Goal: Task Accomplishment & Management: Use online tool/utility

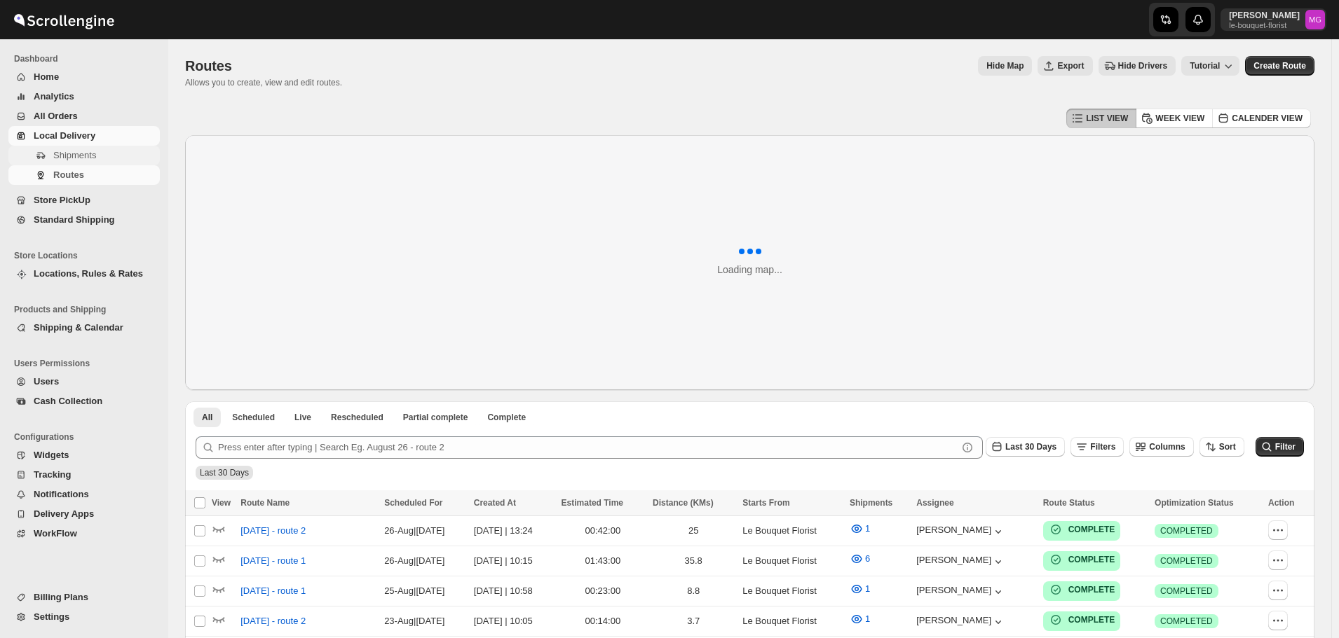
click at [121, 156] on span "Shipments" at bounding box center [105, 156] width 104 height 14
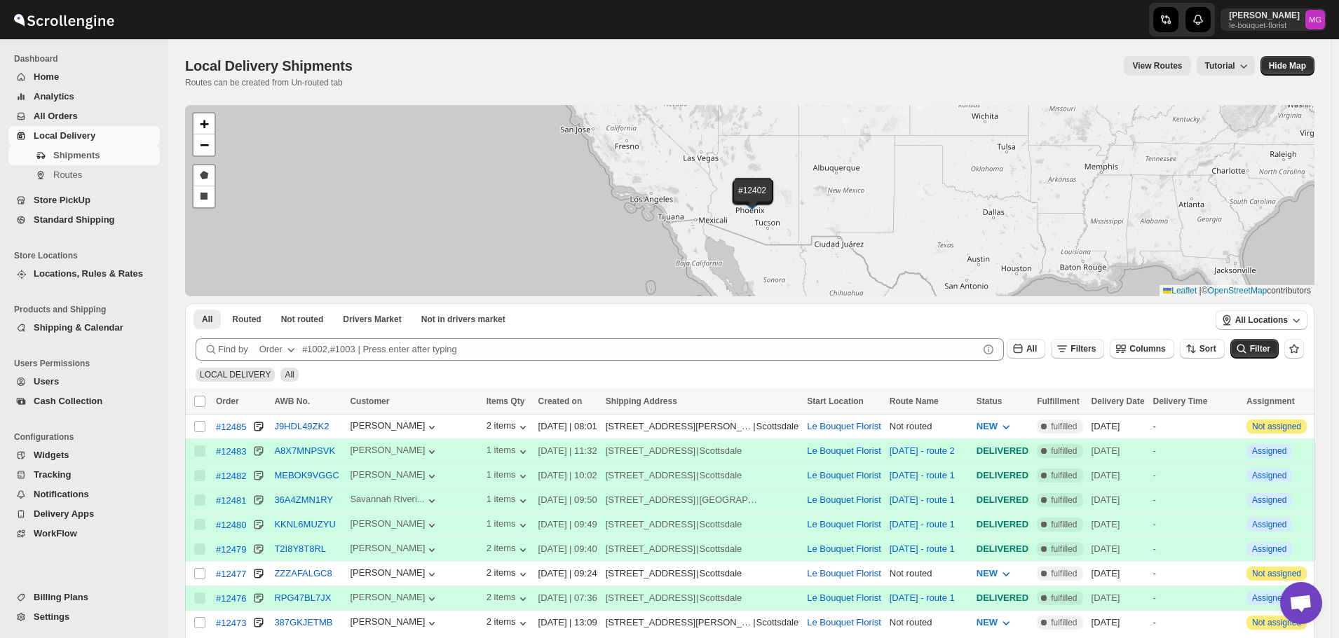
click at [1095, 345] on span "Filters" at bounding box center [1082, 349] width 25 height 10
click at [1066, 405] on icon "button" at bounding box center [1069, 404] width 14 height 14
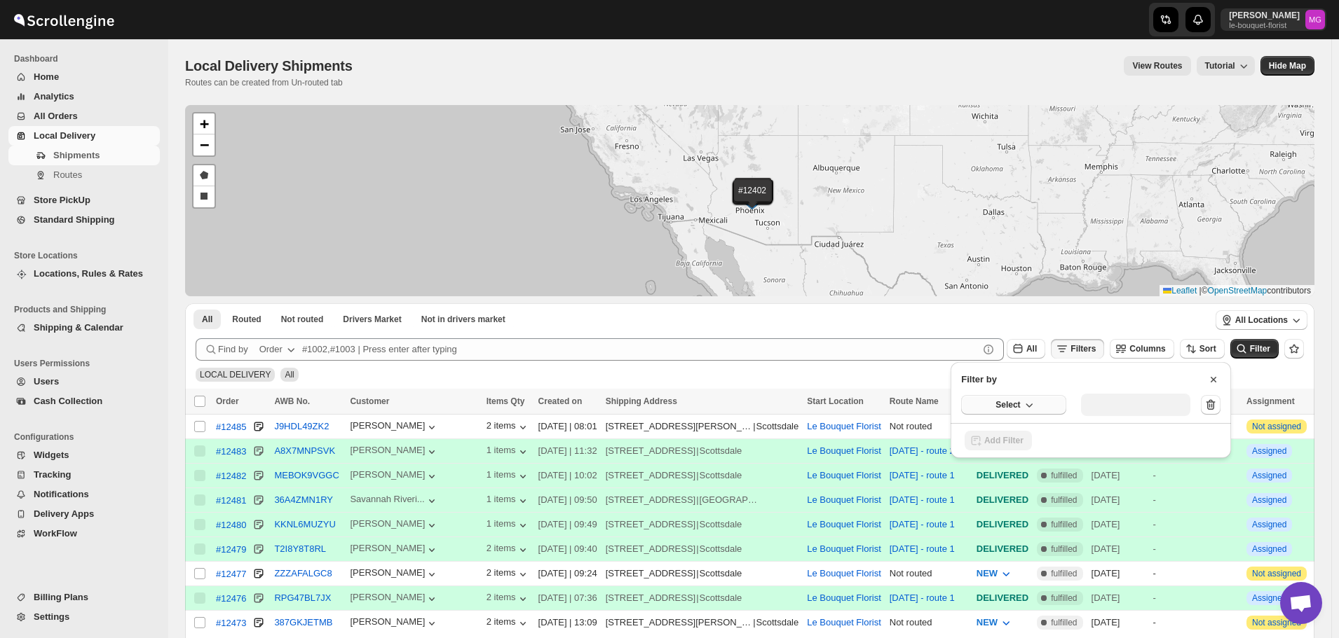
click at [1030, 406] on icon "button" at bounding box center [1029, 405] width 14 height 14
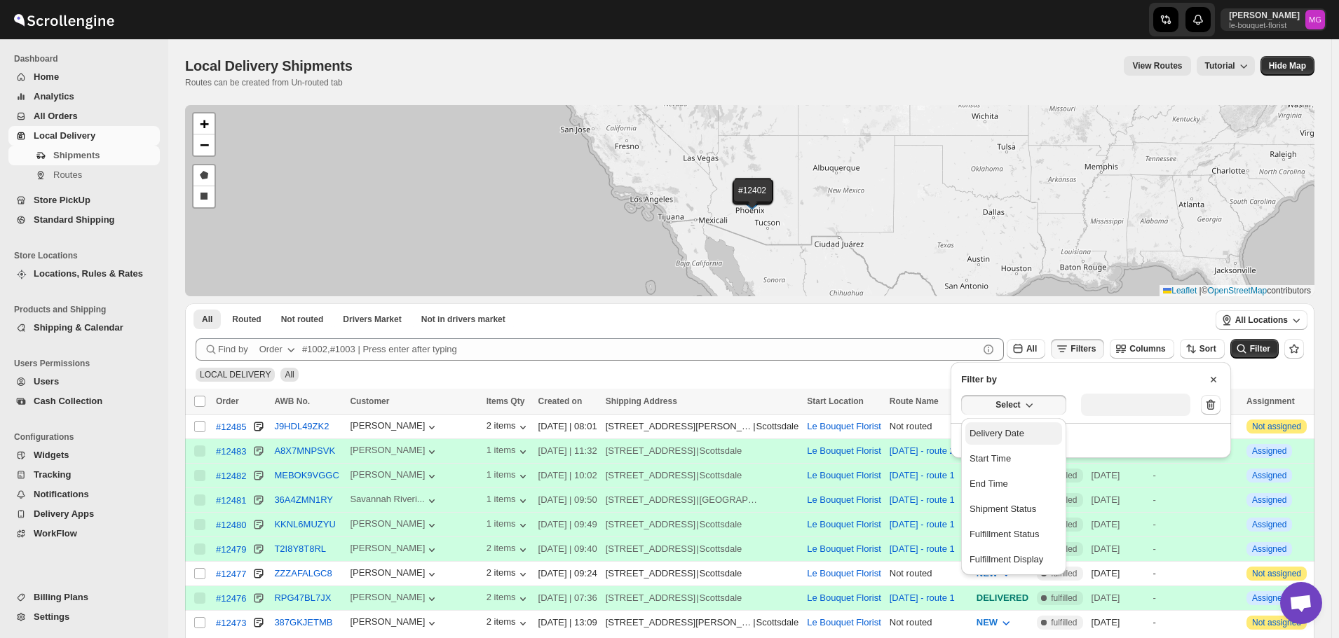
click at [1020, 438] on div "Delivery Date" at bounding box center [996, 434] width 55 height 14
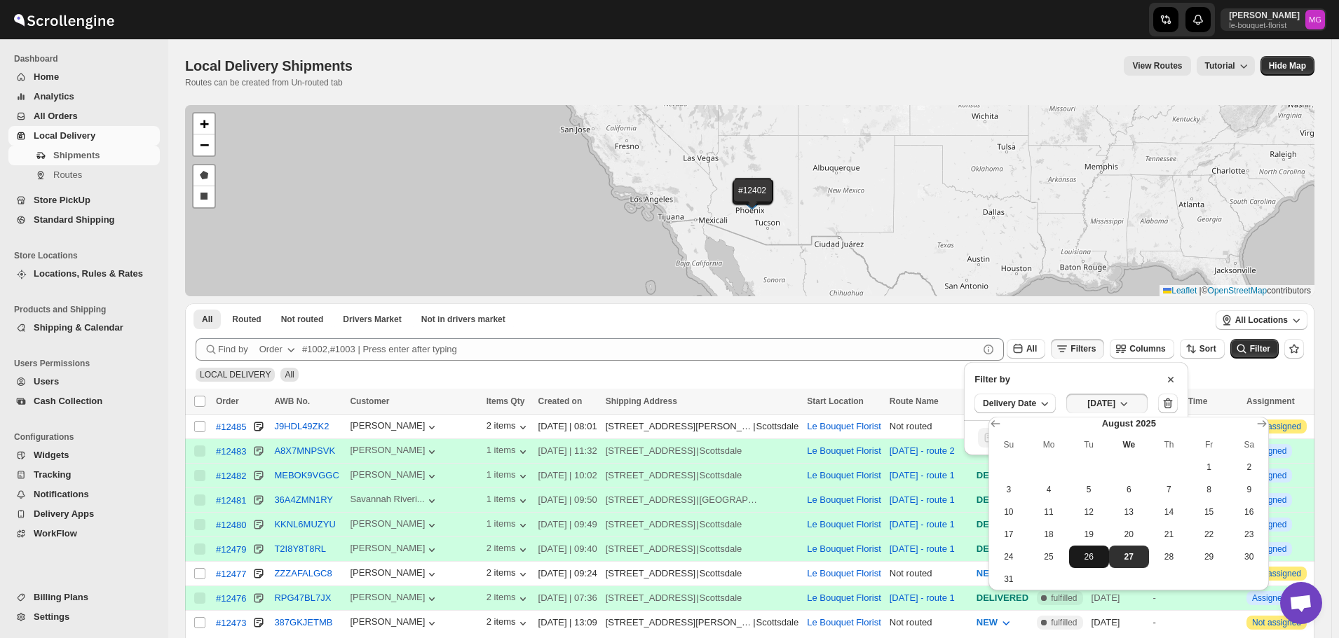
click at [1097, 556] on span "26" at bounding box center [1088, 557] width 29 height 11
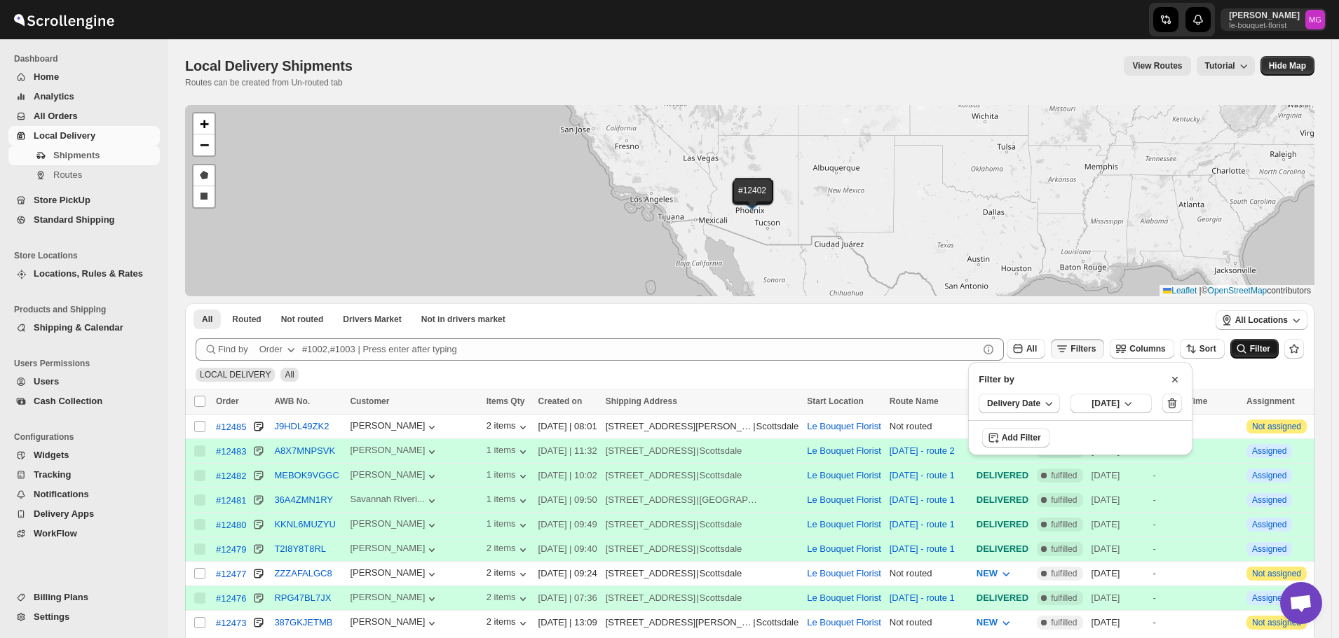
click at [1266, 355] on button "Filter" at bounding box center [1254, 349] width 48 height 20
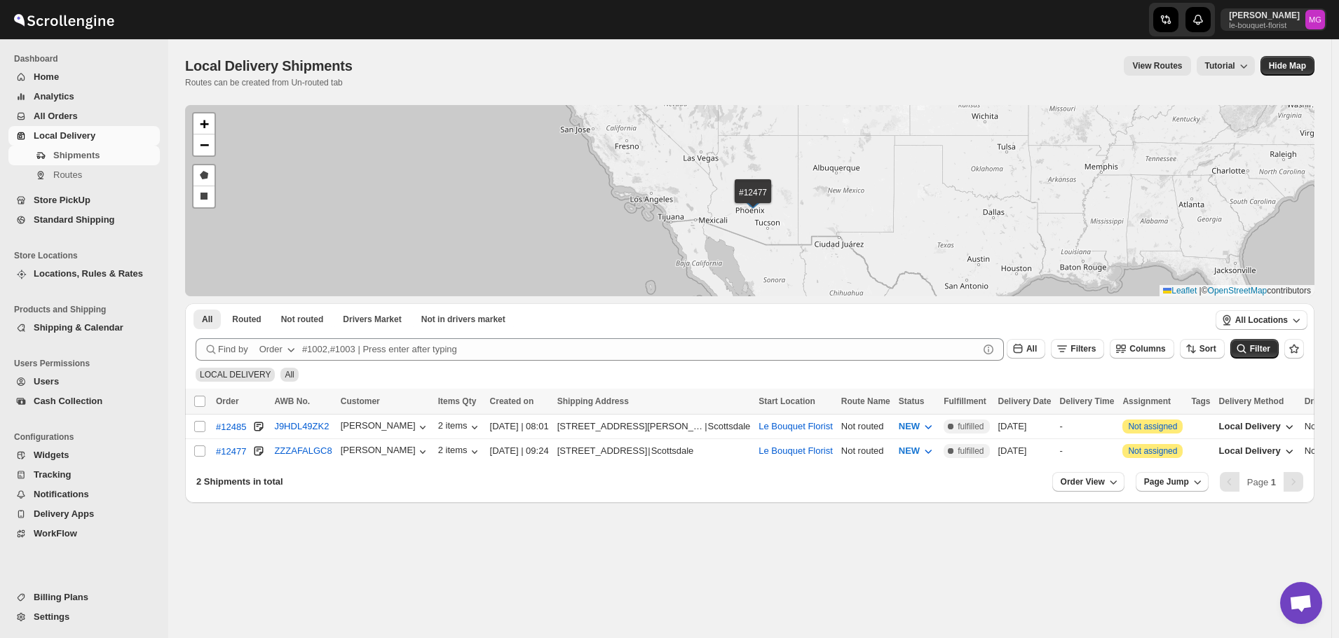
click at [29, 118] on button "All Orders" at bounding box center [83, 117] width 151 height 20
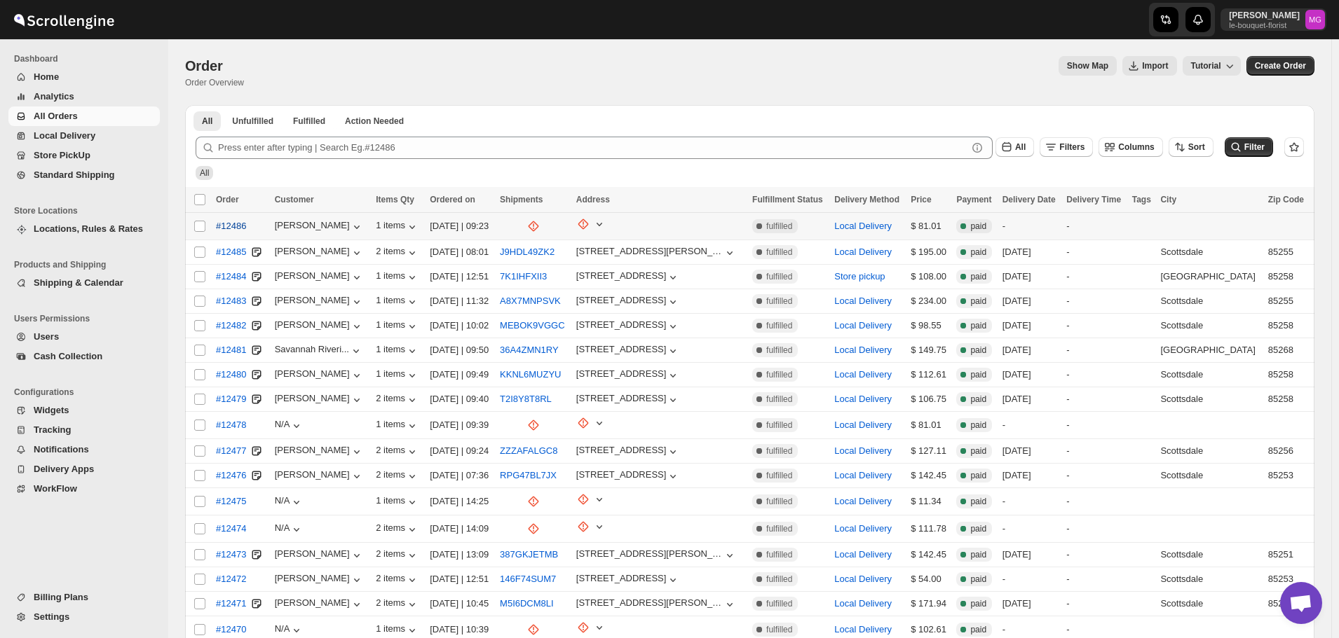
click at [224, 226] on span "#12486" at bounding box center [231, 226] width 30 height 14
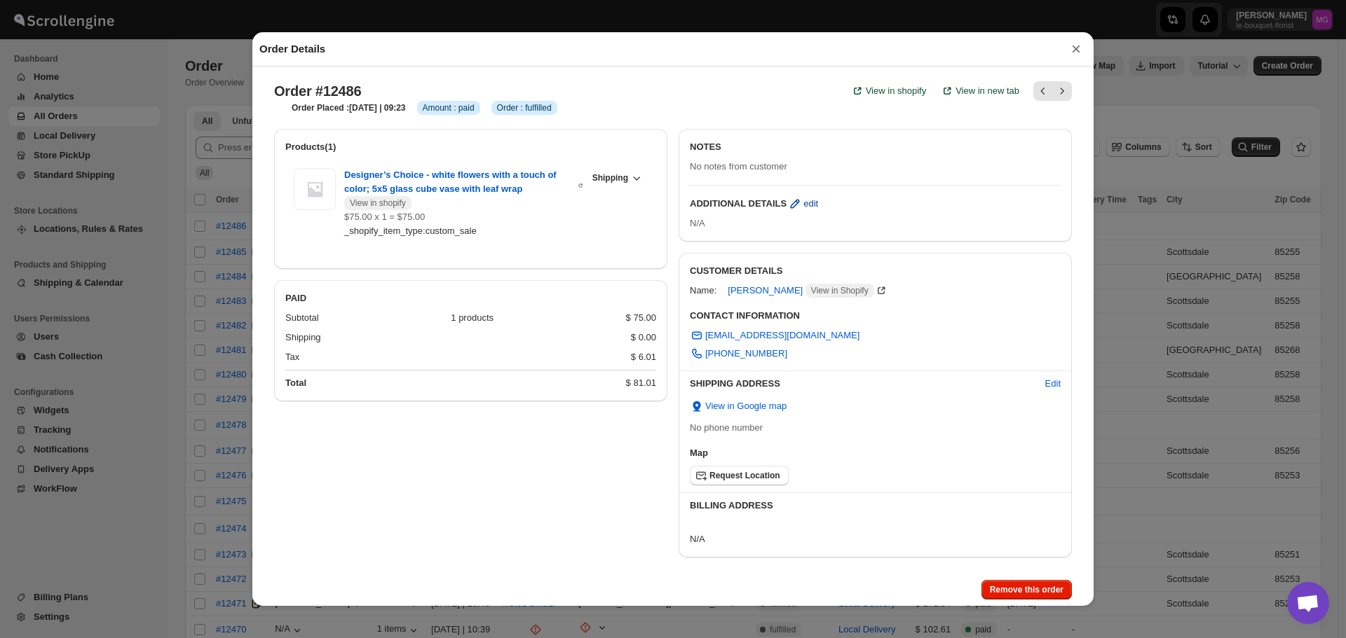
click at [803, 211] on span "edit" at bounding box center [810, 204] width 15 height 14
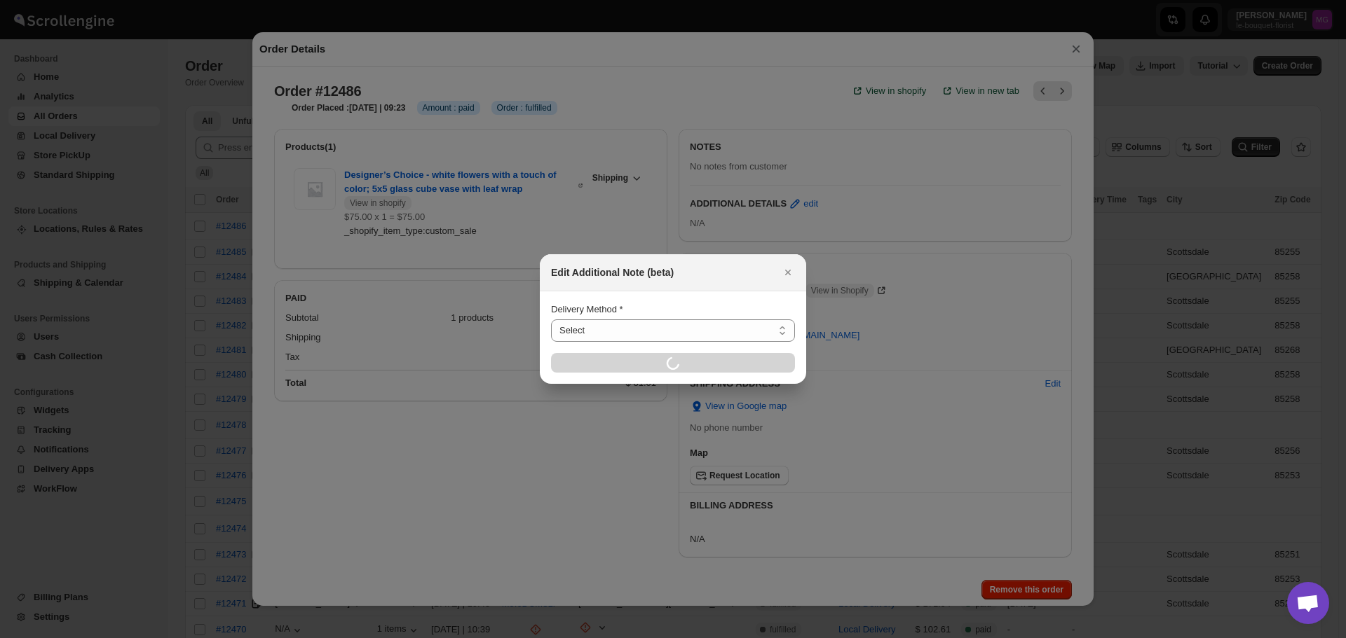
select select "LOCAL_DELIVERY"
select select "LOCATION_BASES"
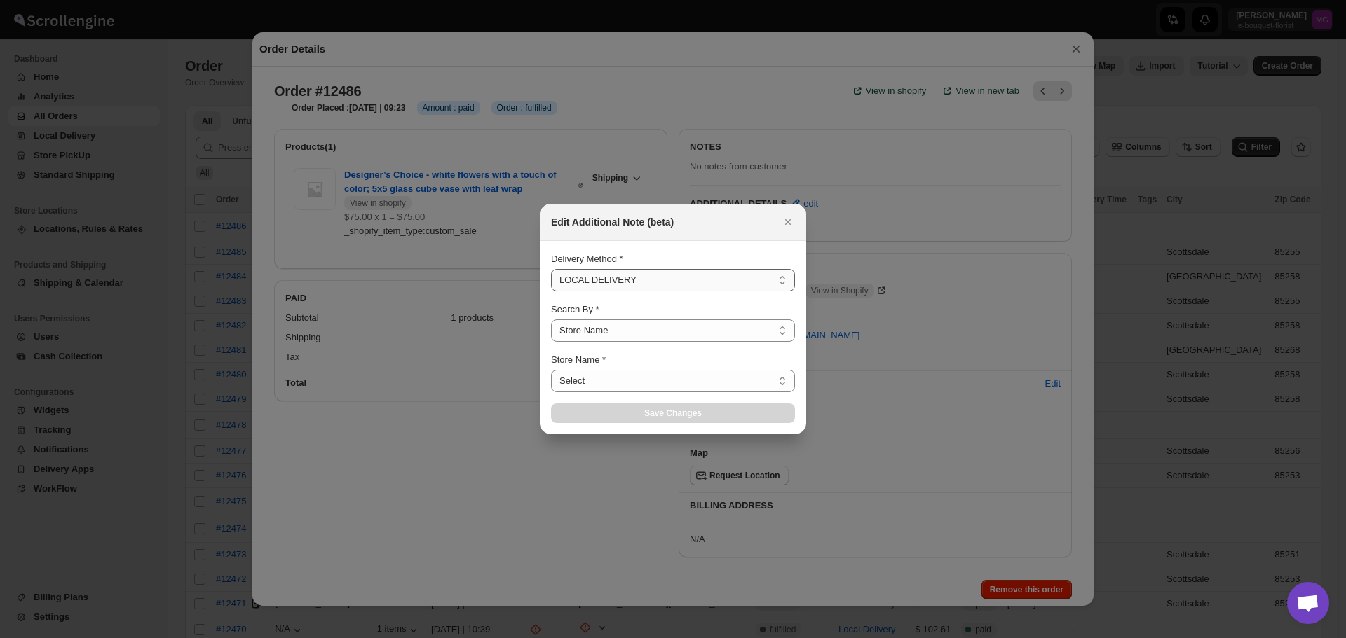
select select "67182988fdd300583c220c76"
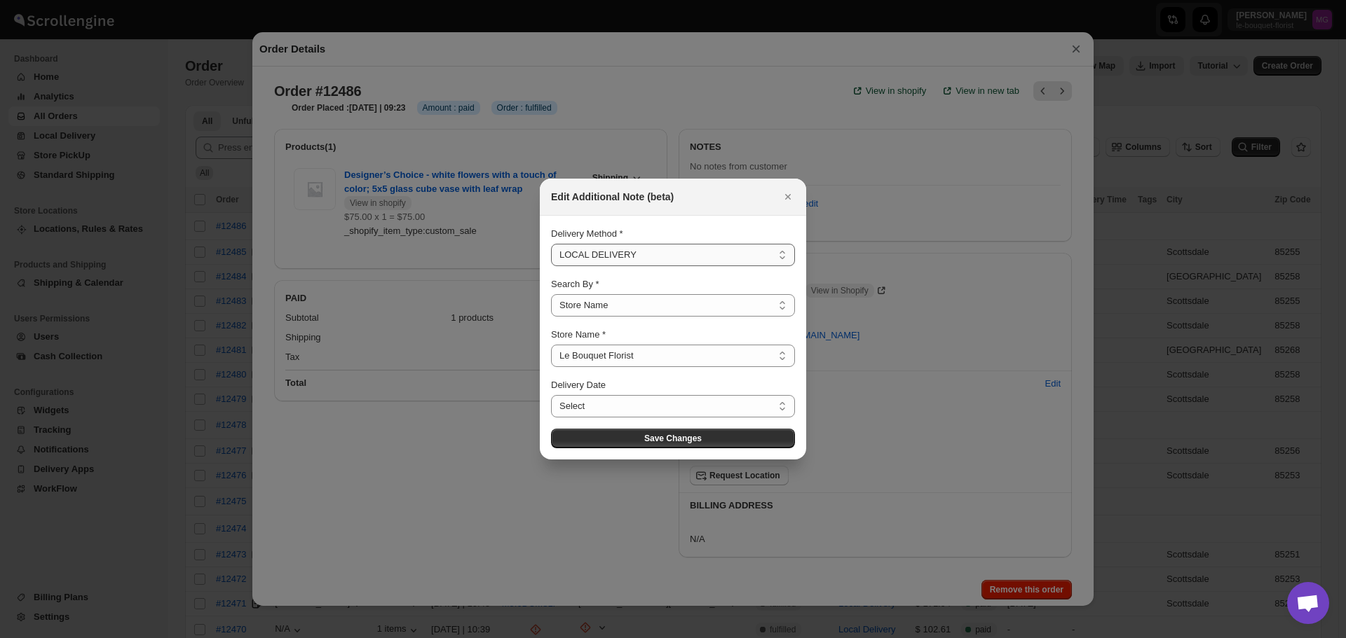
click at [603, 259] on select "Select LOCAL DELIVERY STORE PICKUP STANDARD SHIPPING" at bounding box center [673, 255] width 244 height 22
select select "STORE_PICKUP"
click at [551, 266] on select "Select LOCAL DELIVERY STORE PICKUP STANDARD SHIPPING" at bounding box center [673, 255] width 244 height 22
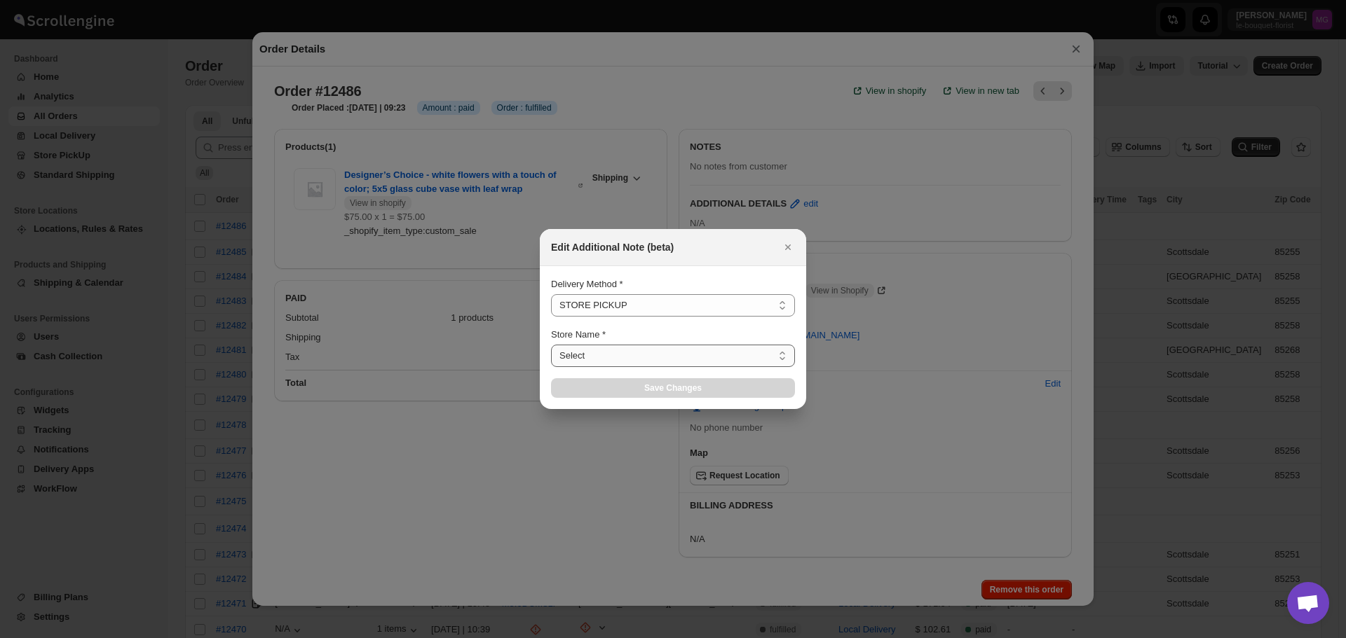
click at [580, 351] on select "Select Le Bouquet Florist" at bounding box center [673, 356] width 244 height 22
select select "67182988fdd300583c220c76"
click at [551, 345] on select "Select Le Bouquet Florist" at bounding box center [673, 356] width 244 height 22
select select "67182988fdd300583c220c76"
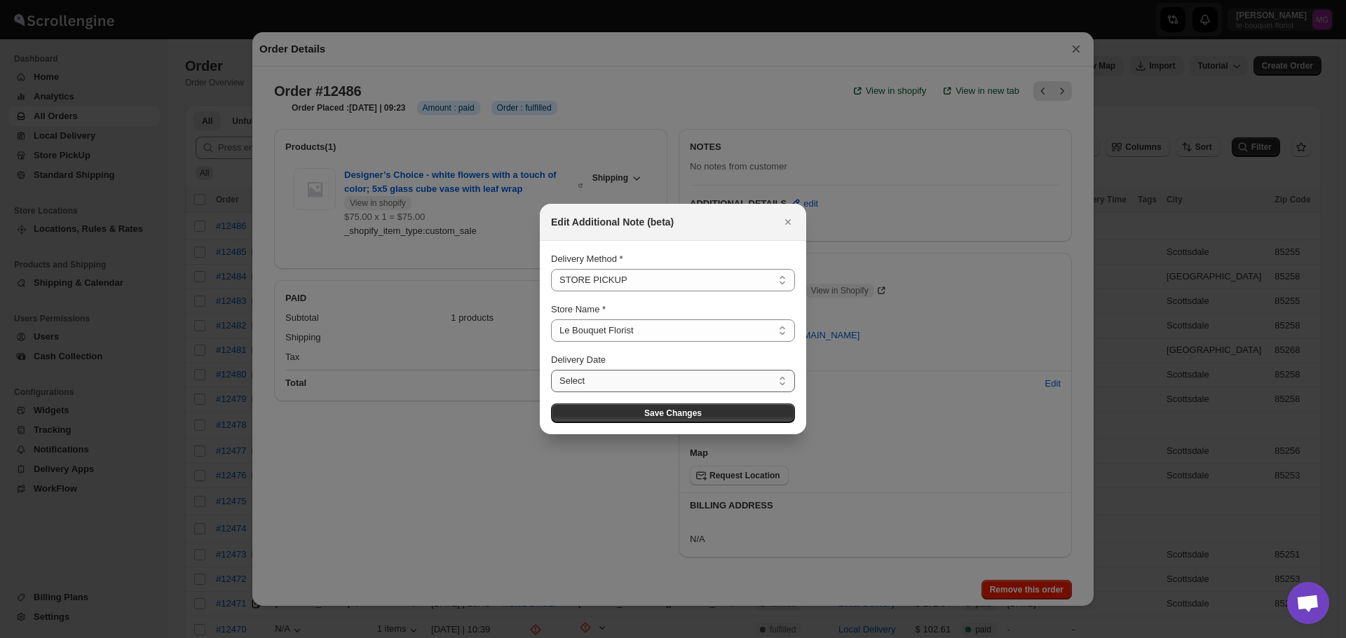
click at [577, 383] on select "Select Wed Aug 27 2025 Thu Aug 28 2025 Fri Aug 29 2025 Tue Sep 02 2025 Wed Sep …" at bounding box center [673, 381] width 244 height 22
select select "2025-08-27"
click at [551, 370] on select "Select Wed Aug 27 2025 Thu Aug 28 2025 Fri Aug 29 2025 Tue Sep 02 2025 Wed Sep …" at bounding box center [673, 381] width 244 height 22
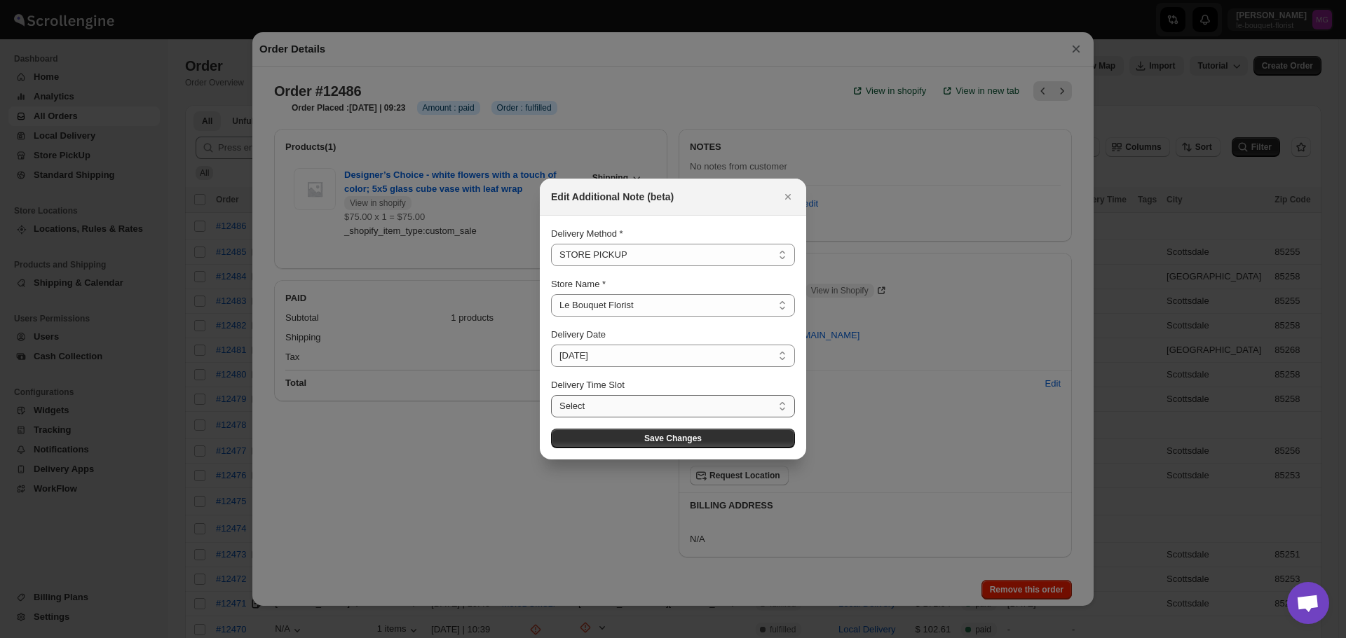
click at [584, 417] on select "Select 11:00 AM - 11:30 AM 11:30 AM - 12:00 PM 12:00 PM - 12:30 PM 12:30 PM - 0…" at bounding box center [673, 406] width 244 height 22
select select "671932030ed43f03ce62be8a"
click at [551, 395] on select "Select 11:00 AM - 11:30 AM 11:30 AM - 12:00 PM 12:00 PM - 12:30 PM 12:30 PM - 0…" at bounding box center [673, 406] width 244 height 22
click at [632, 442] on button "Save Changes" at bounding box center [673, 439] width 244 height 20
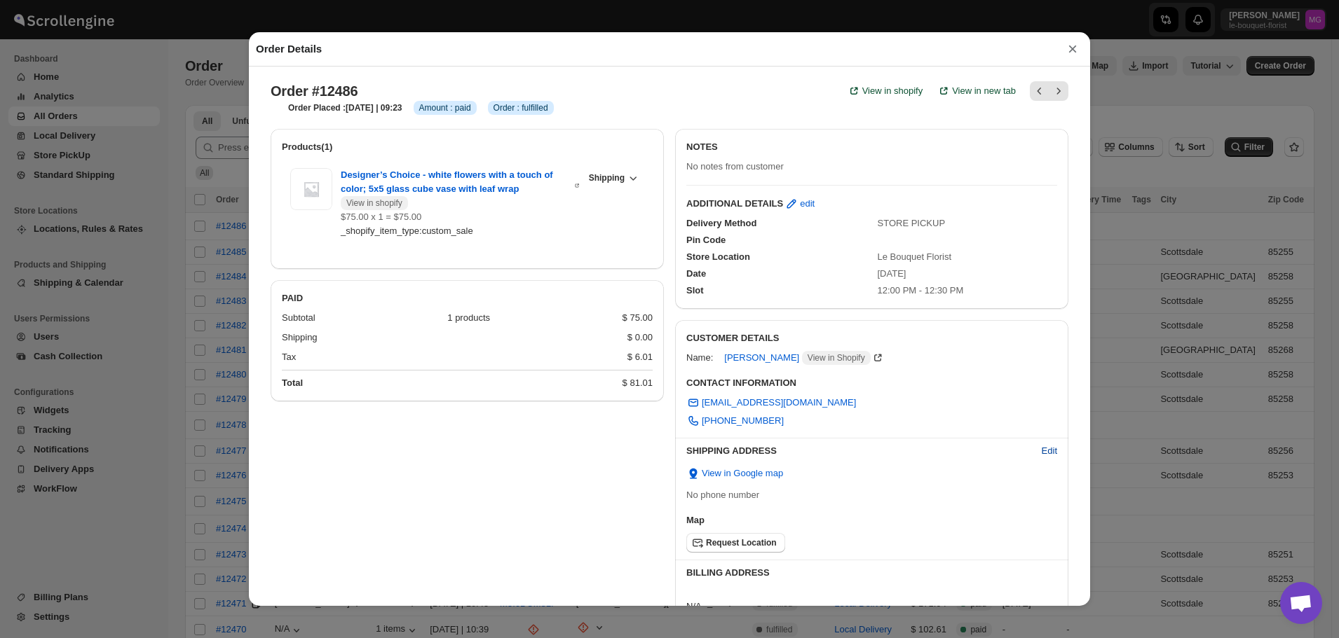
click at [1033, 449] on button "Edit" at bounding box center [1049, 451] width 32 height 22
select select "US"
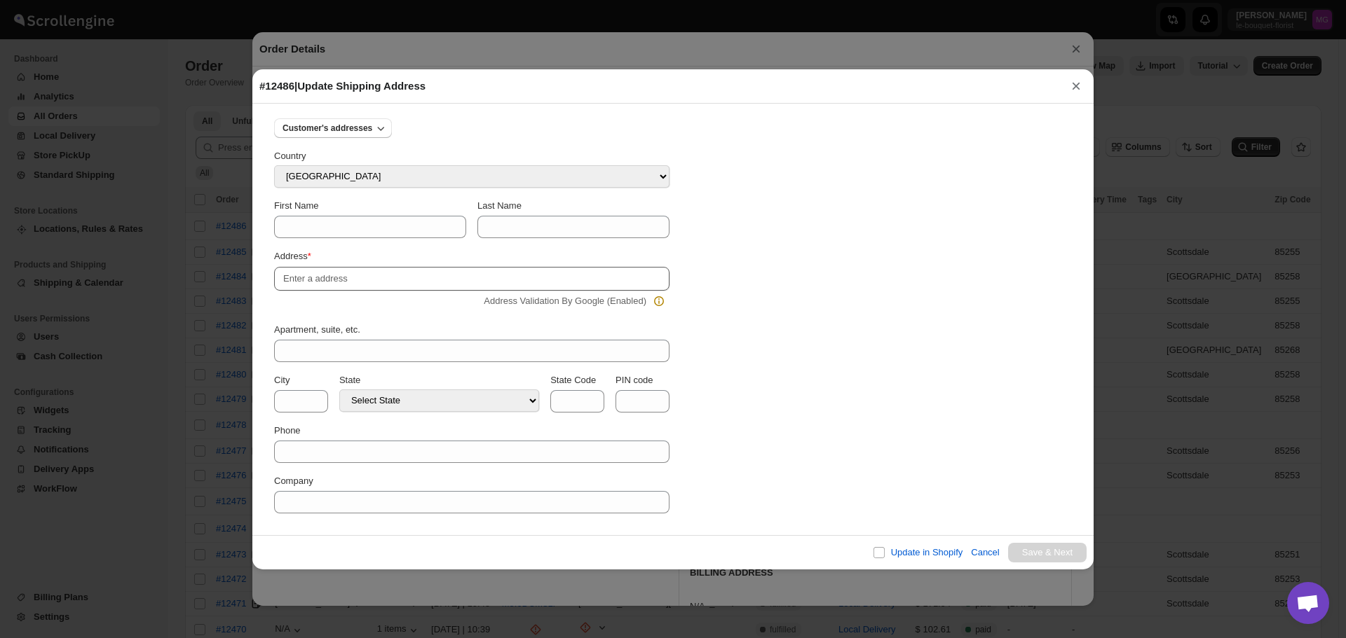
click at [342, 242] on div "Customer's addresses Country Select Country Afghanistan Åland Islands Albania A…" at bounding box center [471, 310] width 395 height 406
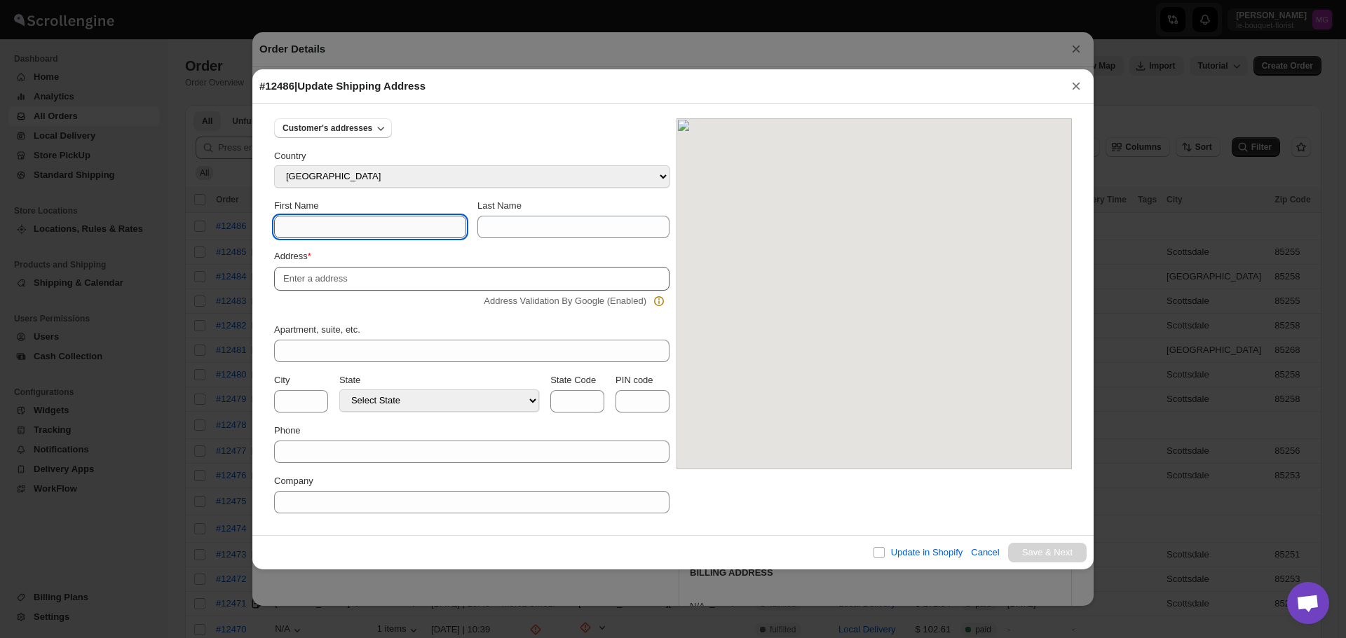
click at [343, 233] on input "First Name" at bounding box center [370, 227] width 192 height 22
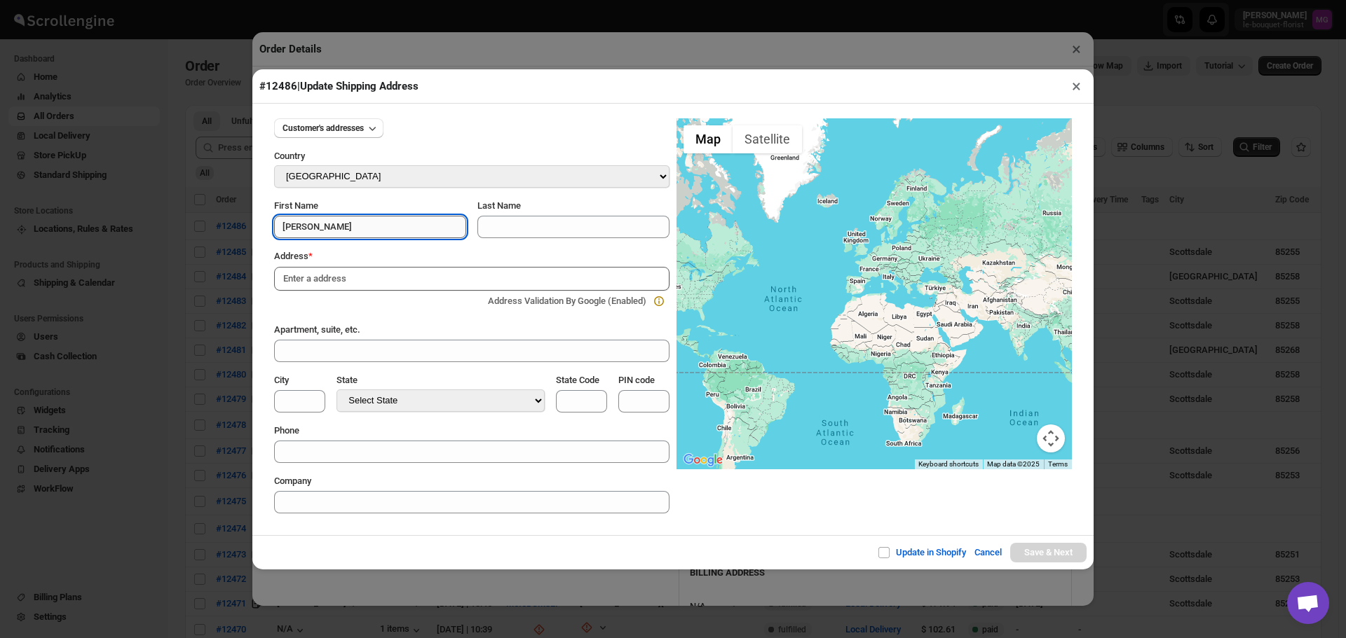
type input "Tiffany"
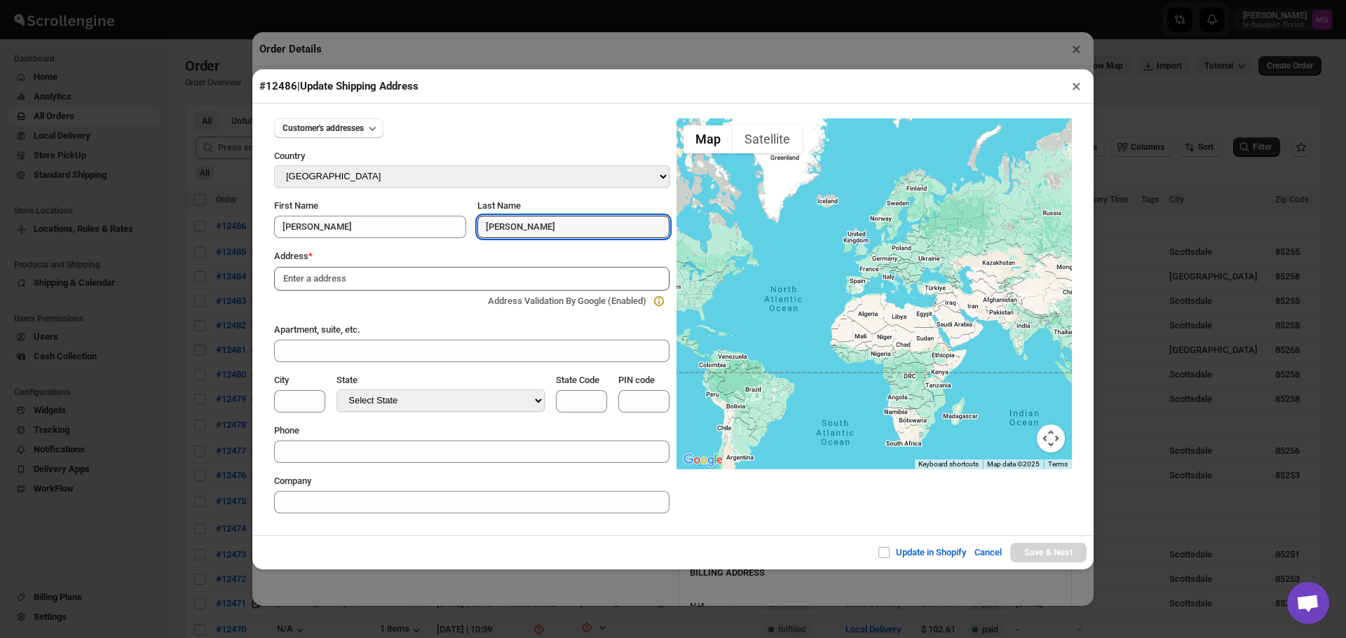
type input "Joerger"
click at [322, 278] on input at bounding box center [471, 279] width 395 height 24
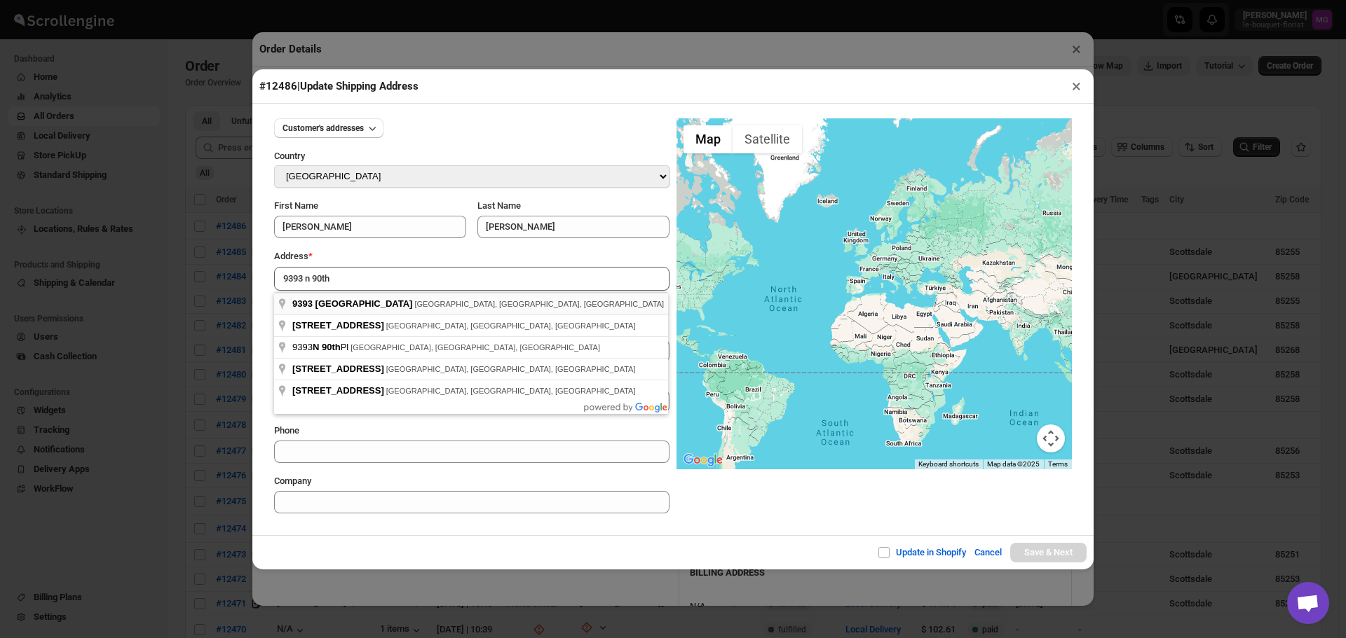
type input "9393 North 90th Street, Scottsdale, AZ, USA"
type input "Maricopa County"
select select "Arizona"
type input "AZ"
type input "85258"
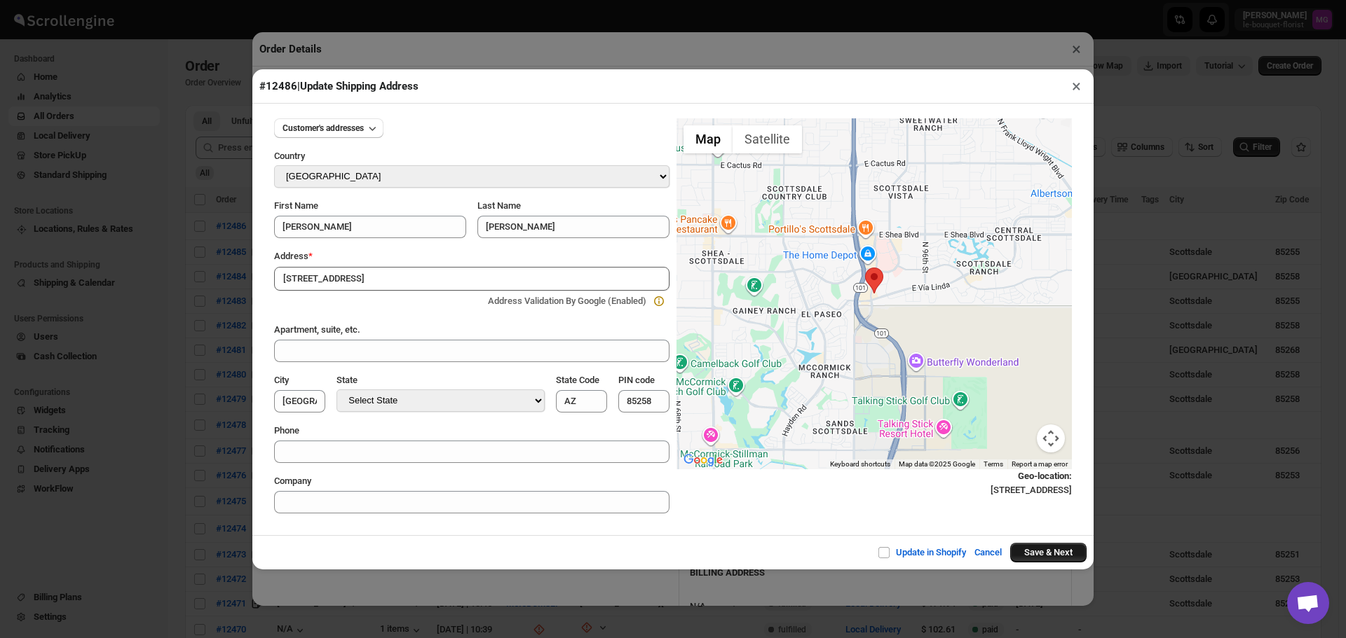
click at [1053, 556] on button "Save & Next" at bounding box center [1048, 553] width 76 height 20
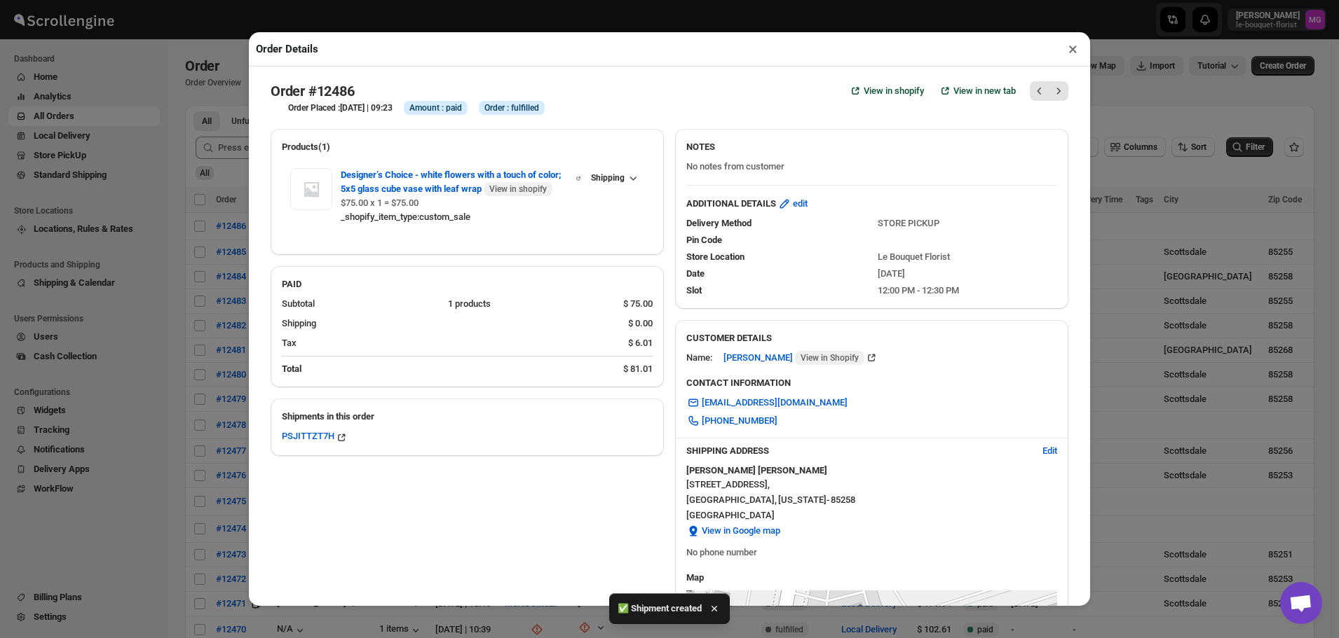
click at [1065, 45] on button "×" at bounding box center [1073, 49] width 20 height 20
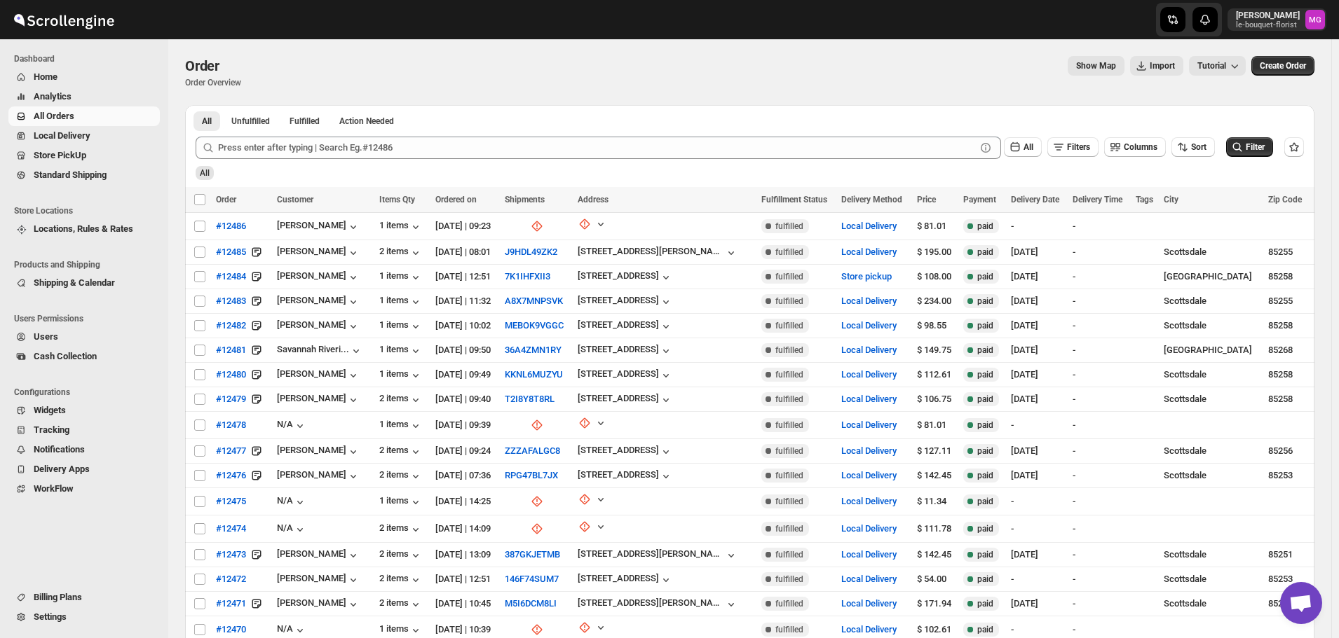
click at [69, 150] on span "Store PickUp" at bounding box center [60, 155] width 53 height 11
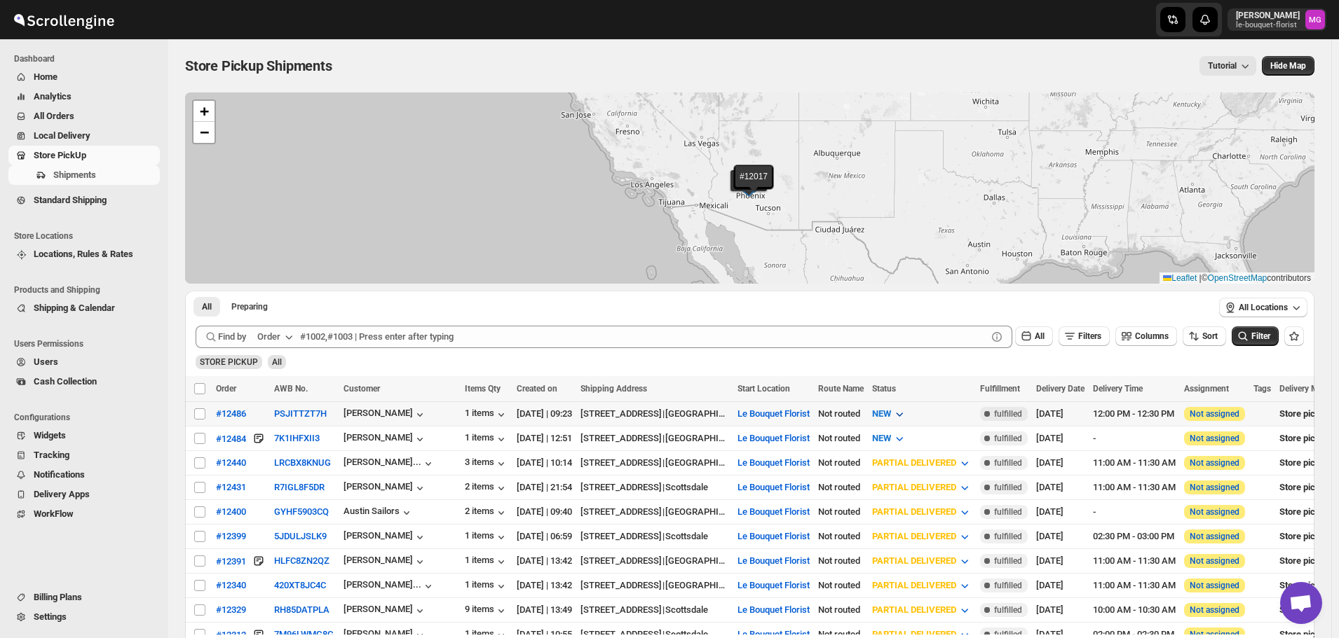
click at [906, 418] on icon "button" at bounding box center [899, 414] width 14 height 14
click at [914, 493] on div "PREPARING" at bounding box center [920, 490] width 48 height 14
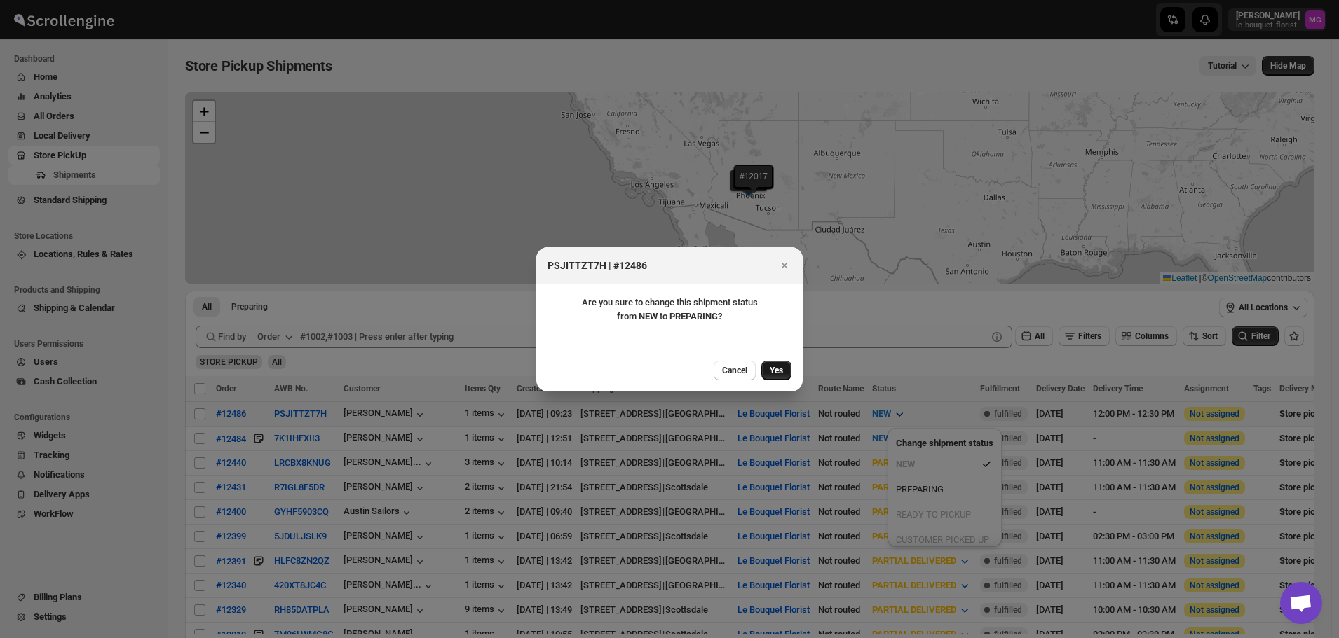
click at [788, 369] on button "Yes" at bounding box center [776, 371] width 30 height 20
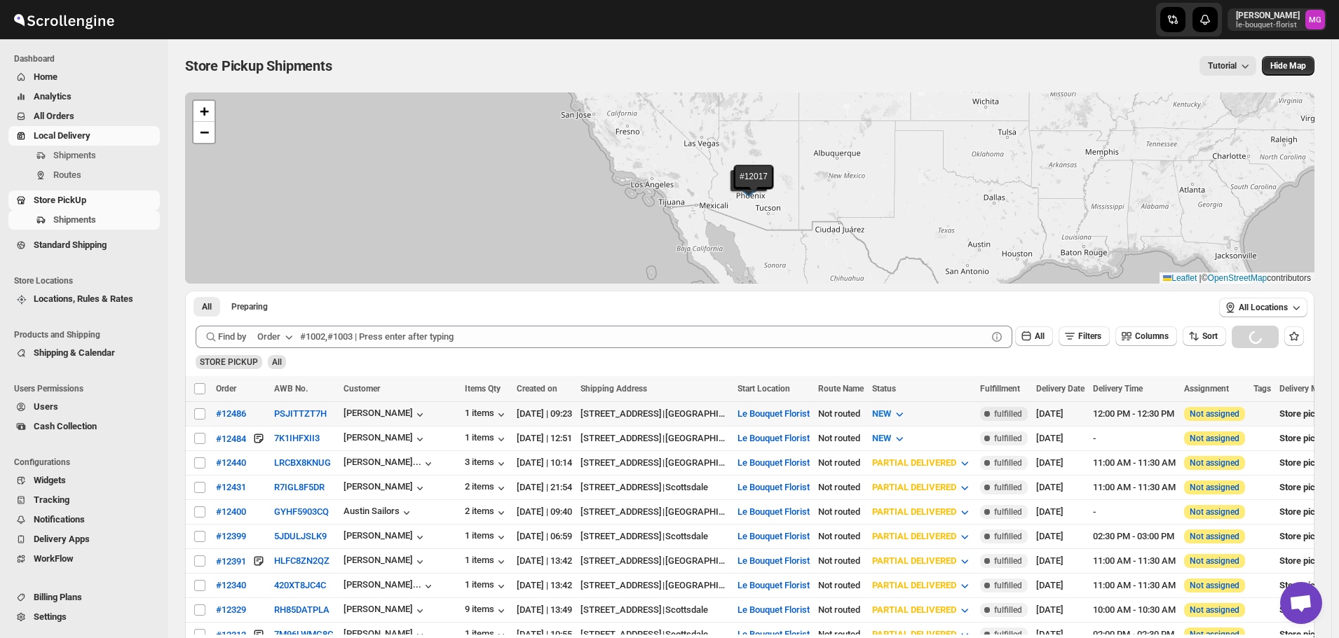
click at [78, 139] on span "Local Delivery" at bounding box center [62, 135] width 57 height 11
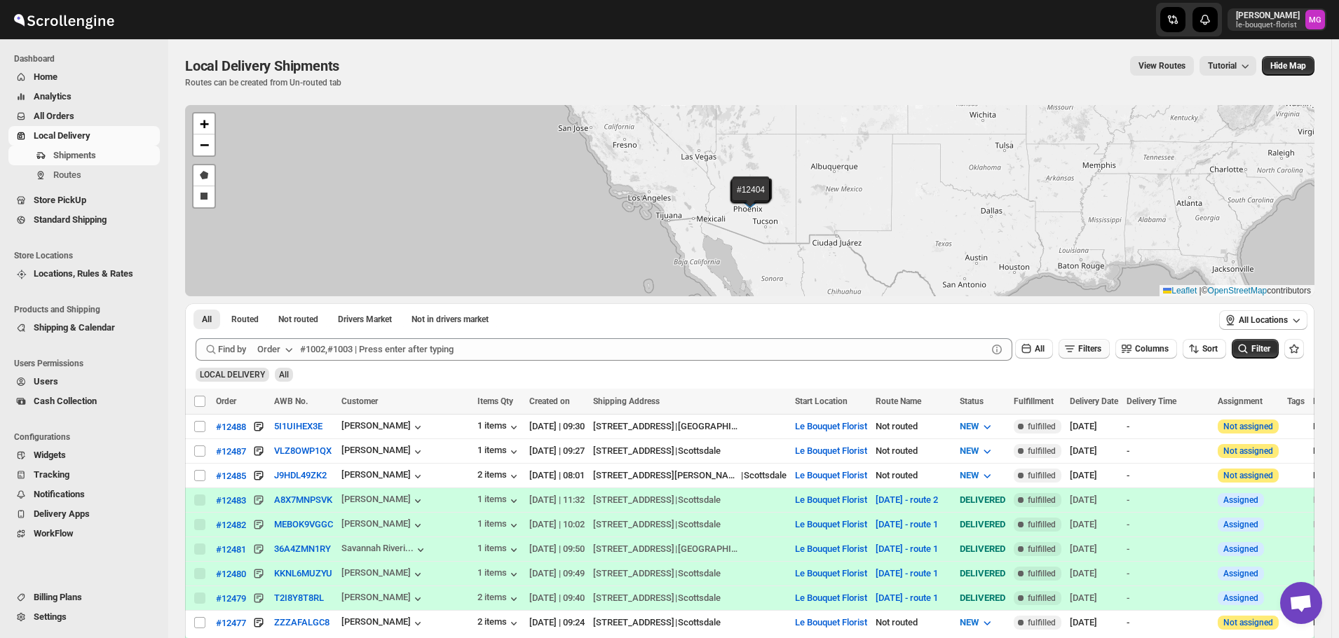
click at [1100, 343] on button "Filters" at bounding box center [1083, 349] width 51 height 20
click at [1098, 407] on span "Add Filter" at bounding box center [1095, 404] width 36 height 11
click at [1044, 409] on button "Select" at bounding box center [1013, 405] width 105 height 20
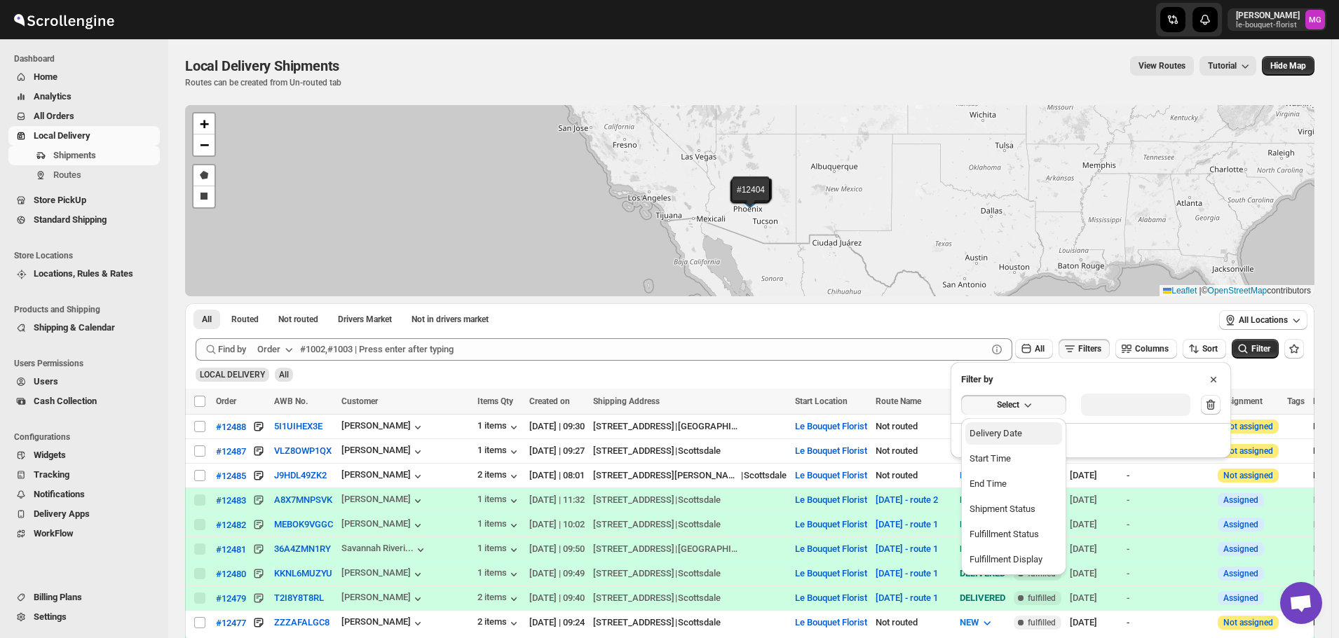
click at [1026, 437] on button "Delivery Date" at bounding box center [1013, 434] width 97 height 22
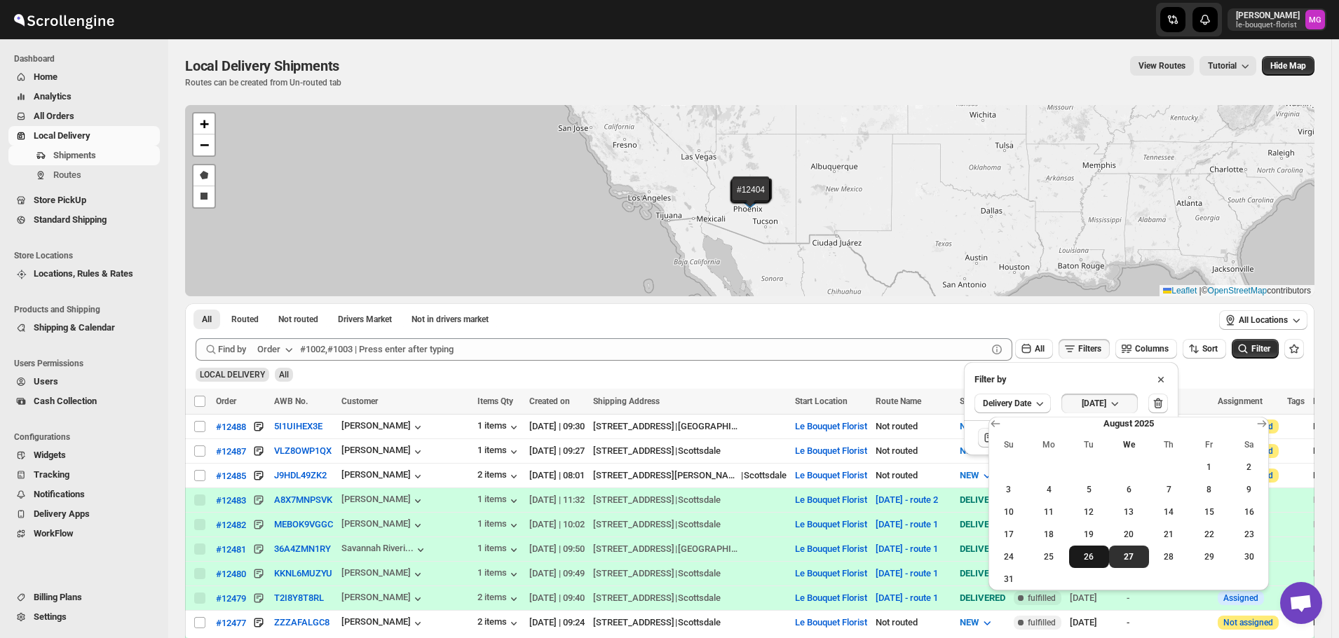
click at [1093, 565] on button "26" at bounding box center [1089, 557] width 40 height 22
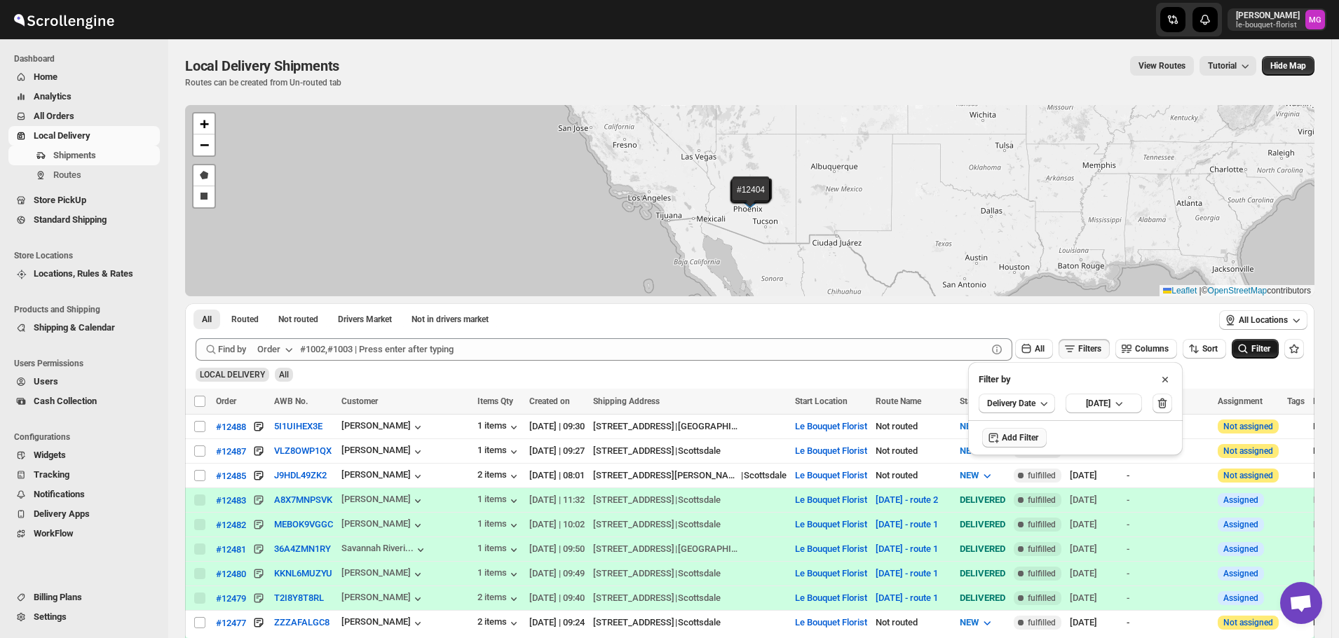
click at [1252, 357] on button "Filter" at bounding box center [1254, 349] width 47 height 20
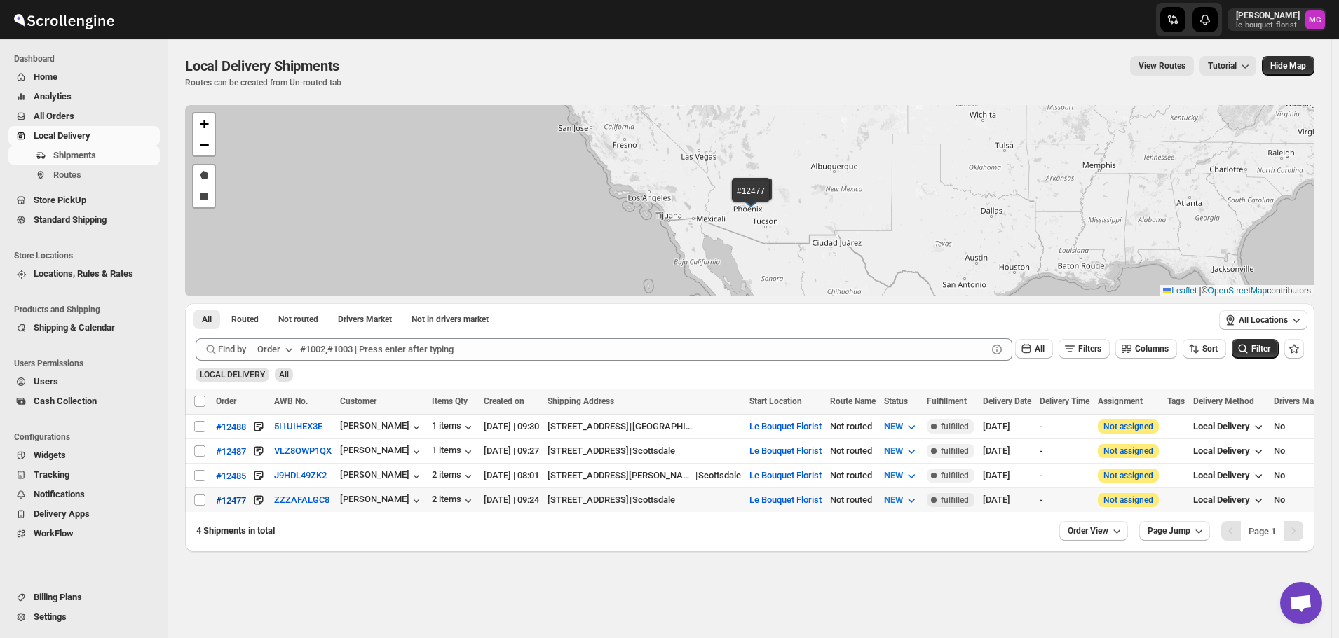
drag, startPoint x: 205, startPoint y: 499, endPoint x: 230, endPoint y: 501, distance: 25.3
click at [204, 499] on input "Select shipment" at bounding box center [199, 500] width 11 height 11
checkbox input "true"
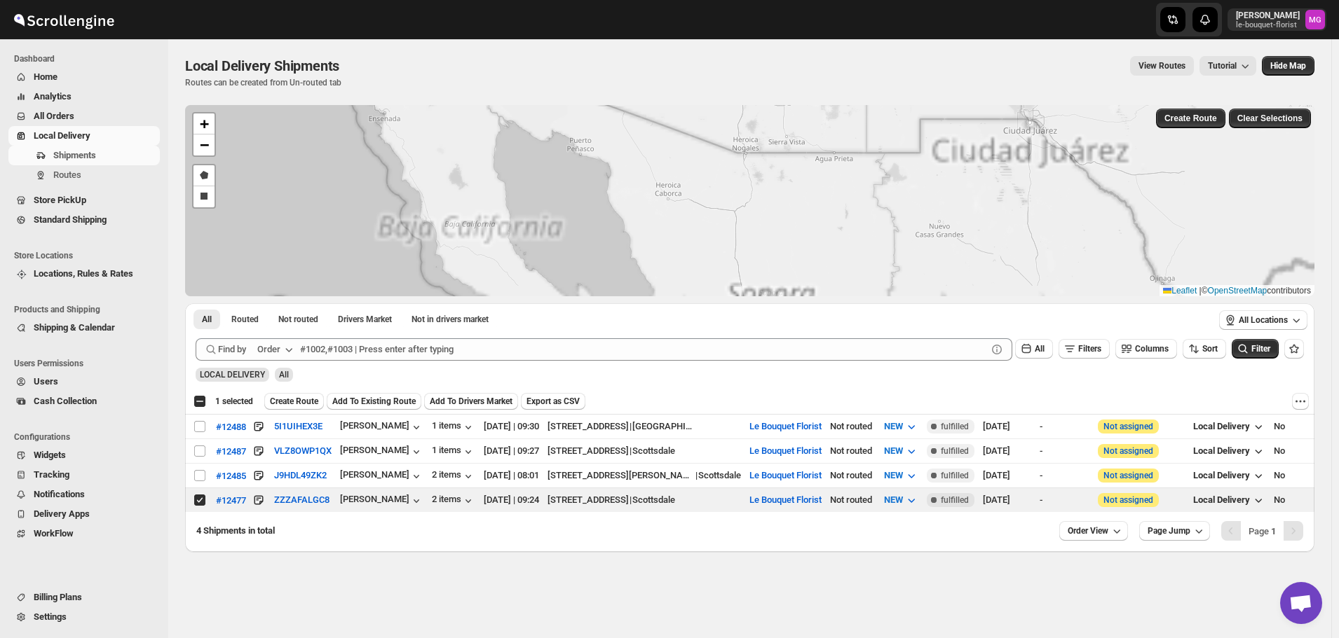
drag, startPoint x: 755, startPoint y: 165, endPoint x: 838, endPoint y: 388, distance: 238.4
click at [838, 388] on div "#12488 #12487 #12485 #12477 + − Draw a polygon Draw a rectangle Leaflet | © Ope…" at bounding box center [749, 328] width 1129 height 447
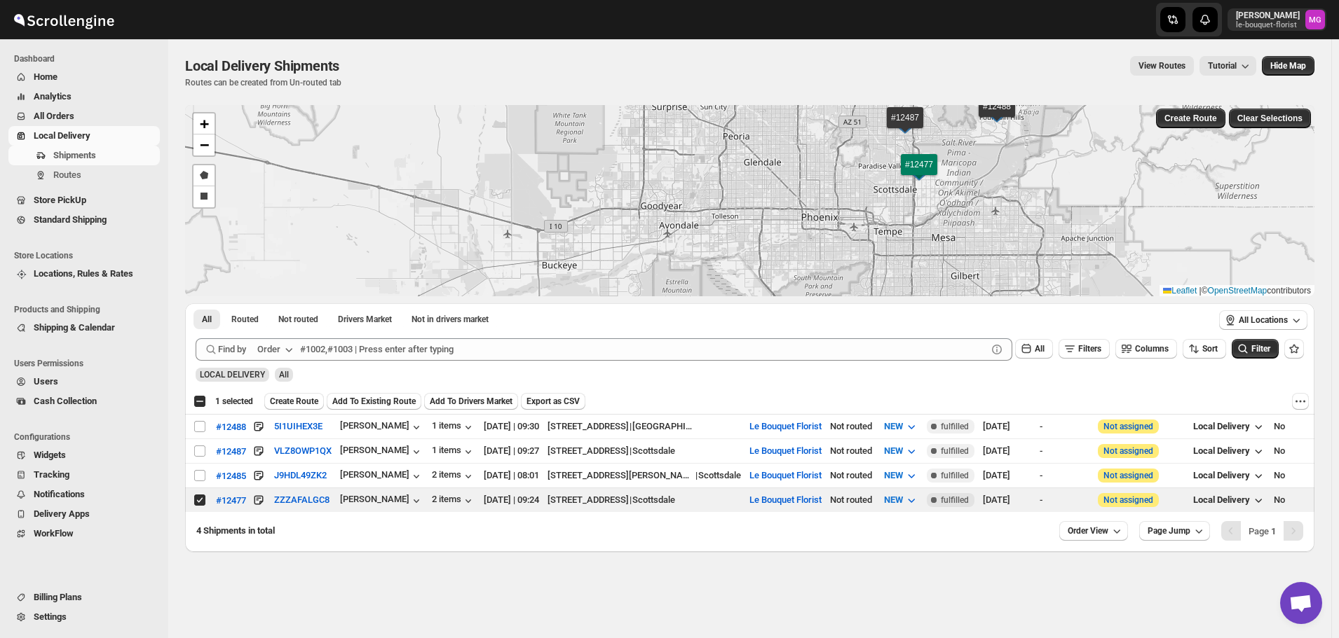
drag, startPoint x: 990, startPoint y: 245, endPoint x: 936, endPoint y: 273, distance: 60.5
click at [937, 273] on div "#12488 #12487 #12485 #12477 + − Draw a polygon Draw a rectangle Leaflet | © Ope…" at bounding box center [749, 200] width 1129 height 191
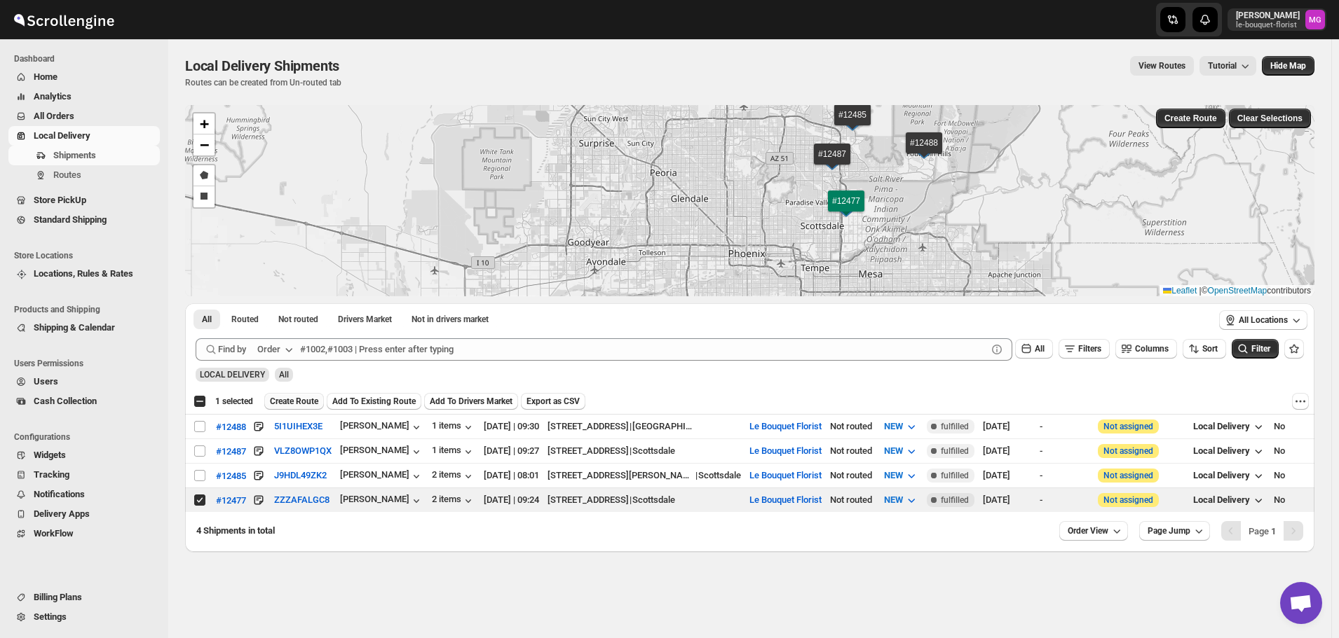
click at [294, 404] on span "Create Route" at bounding box center [294, 401] width 48 height 11
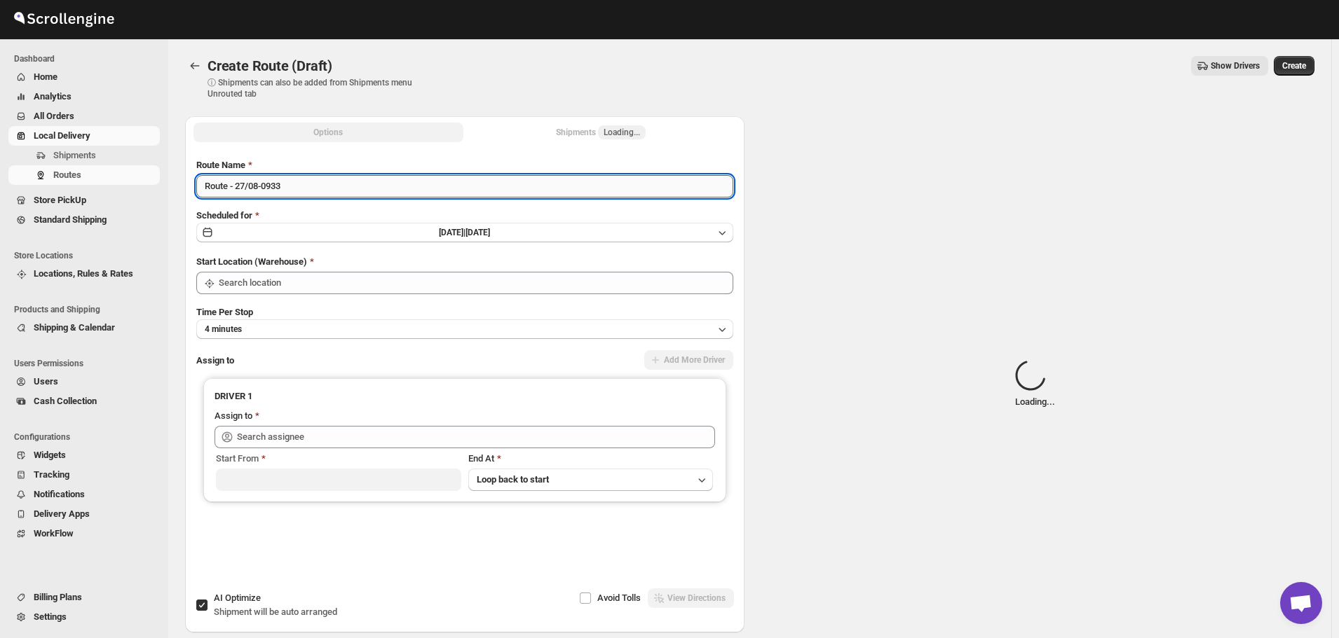
type input "Le Bouquet Florist"
click at [330, 177] on input "Route - 27/08-0933" at bounding box center [464, 186] width 537 height 22
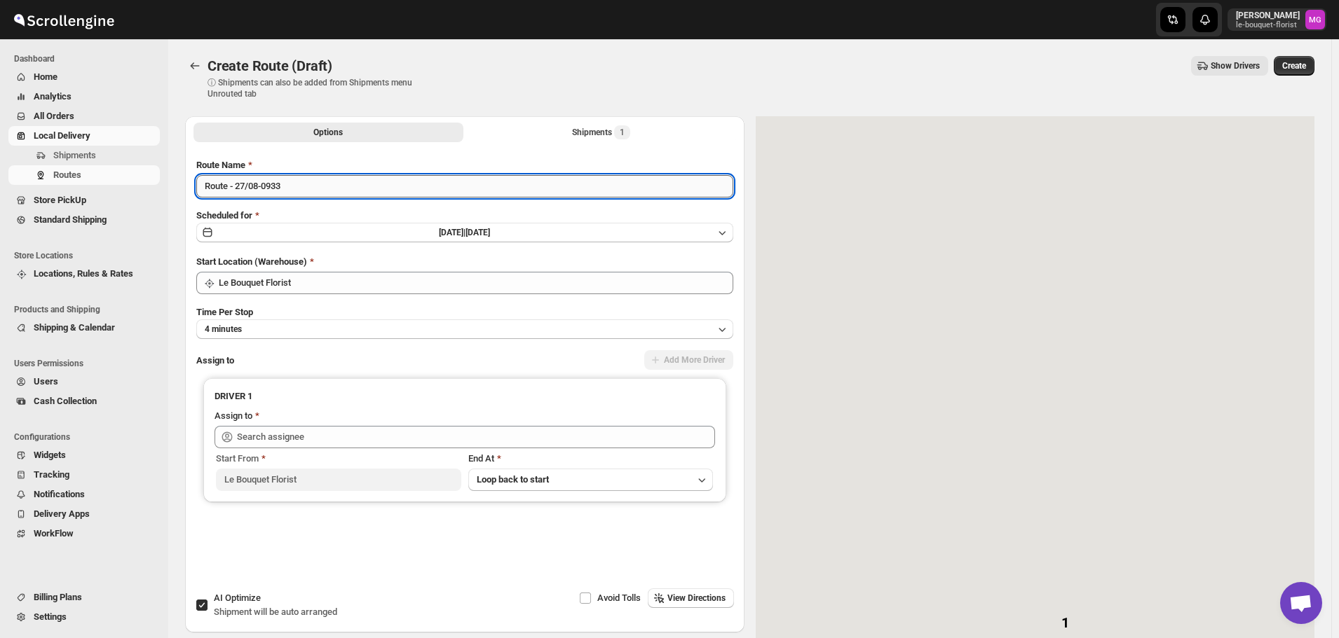
click at [330, 177] on input "Route - 27/08-0933" at bounding box center [464, 186] width 537 height 22
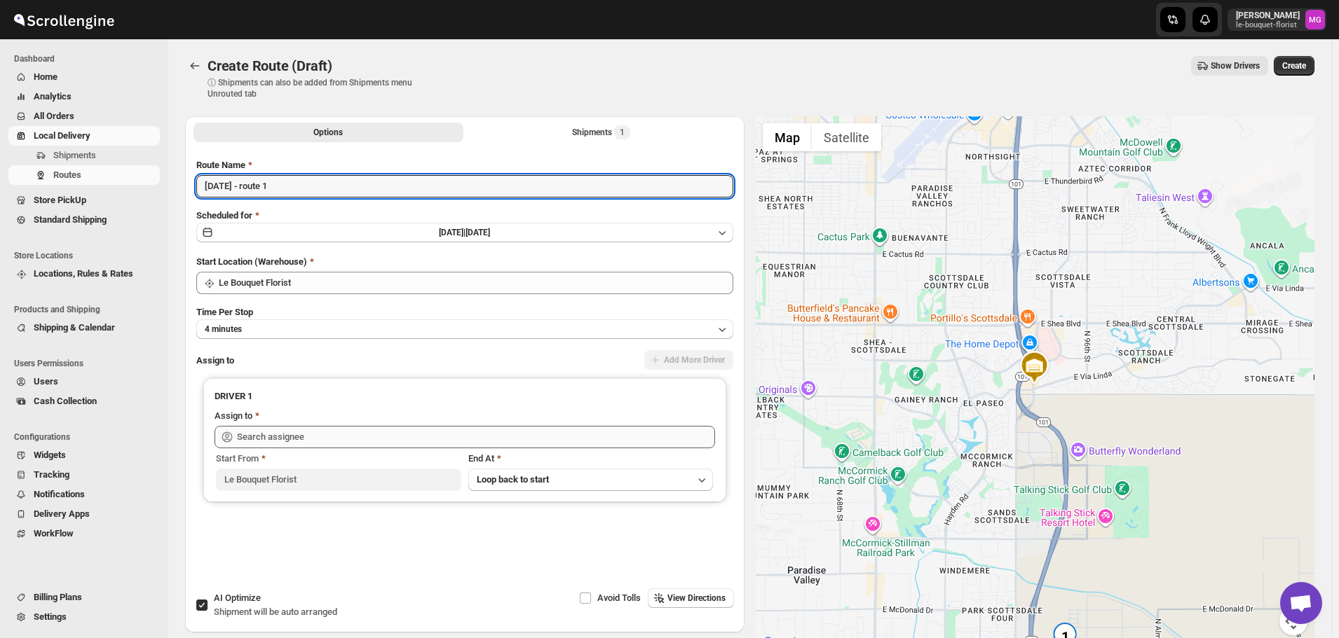
type input "August 27 - route 1"
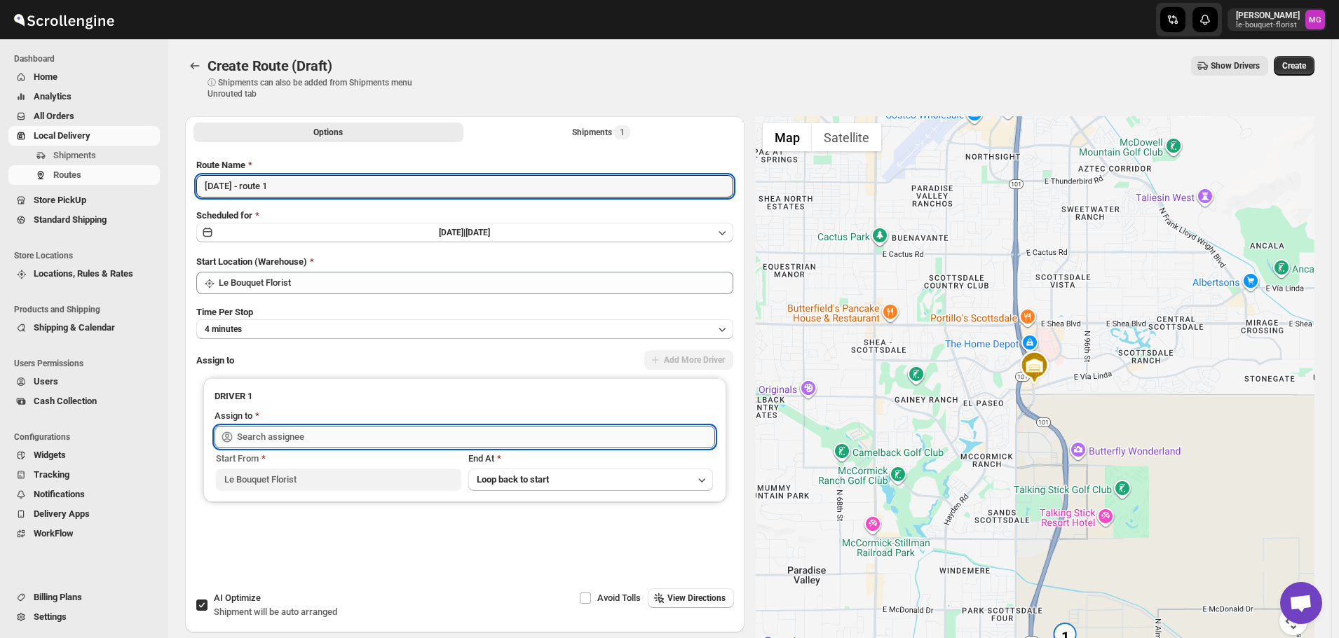
click at [261, 436] on input "text" at bounding box center [476, 437] width 478 height 22
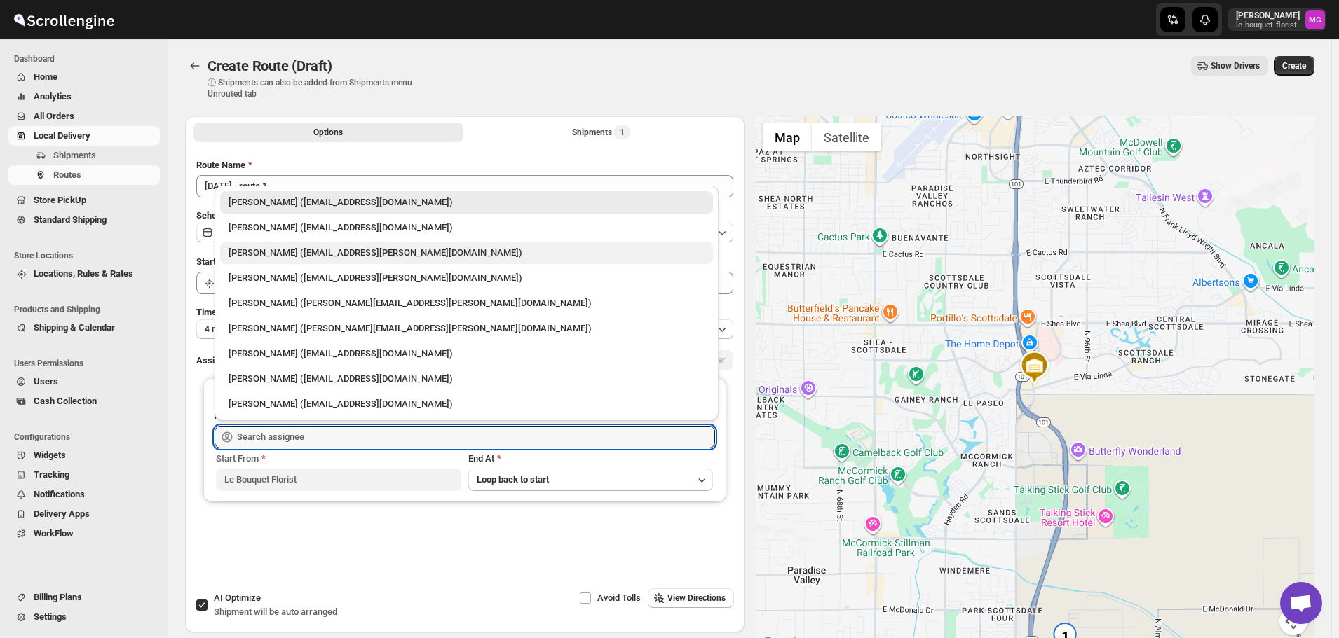
click at [280, 253] on div "Melody Gluth (mgluth@cox.net)" at bounding box center [466, 253] width 476 height 14
type input "Melody Gluth (mgluth@cox.net)"
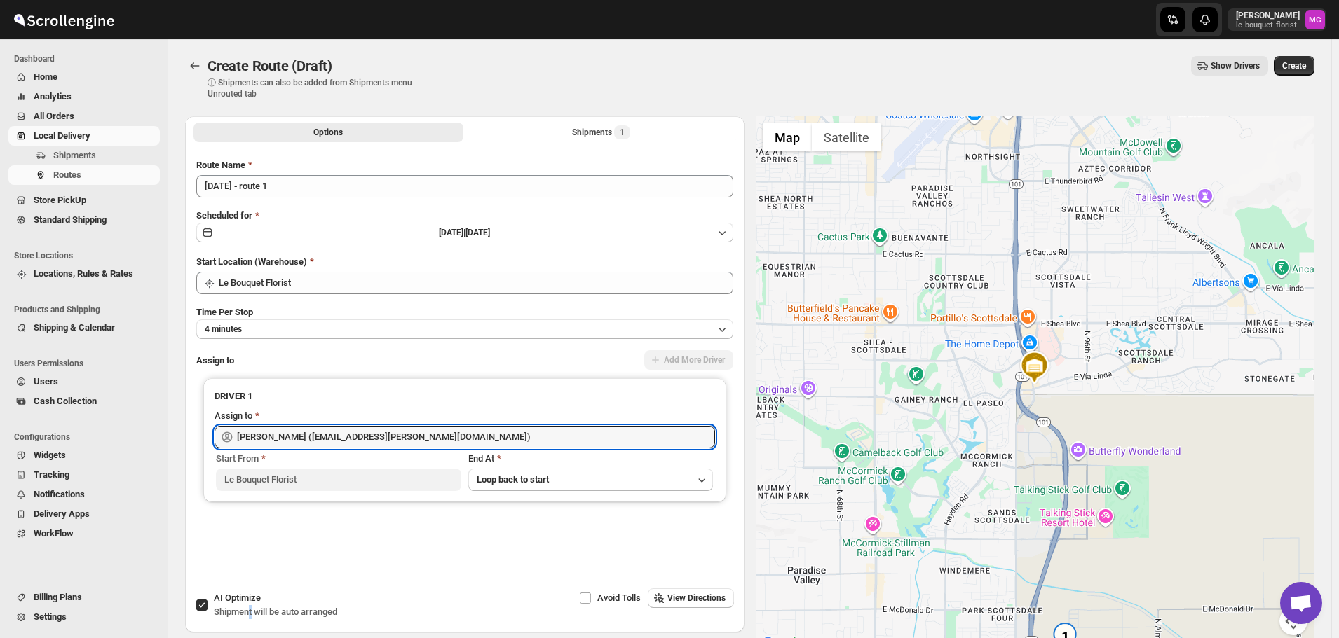
click at [250, 607] on span "Shipment will be auto arranged" at bounding box center [275, 612] width 123 height 11
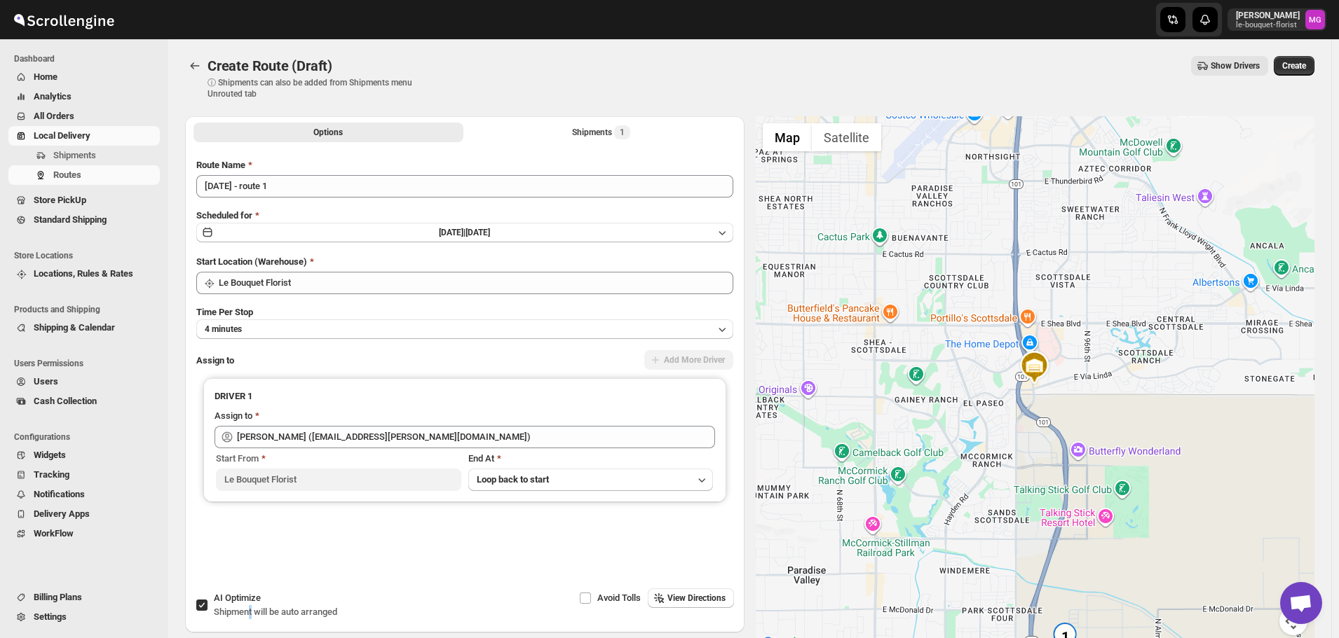
click at [205, 601] on input "AI Optimize Shipment will be auto arranged" at bounding box center [201, 605] width 11 height 11
checkbox input "false"
click at [1314, 53] on div "Create Route (Draft). This page is ready Create Route (Draft) ⓘ Shipments can a…" at bounding box center [749, 77] width 1129 height 77
click at [1314, 77] on div "Create Route (Draft) ⓘ Shipments can also be added from Shipments menu Unrouted…" at bounding box center [749, 77] width 1129 height 43
click at [1301, 67] on span "Create" at bounding box center [1294, 65] width 24 height 11
